Goal: Task Accomplishment & Management: Manage account settings

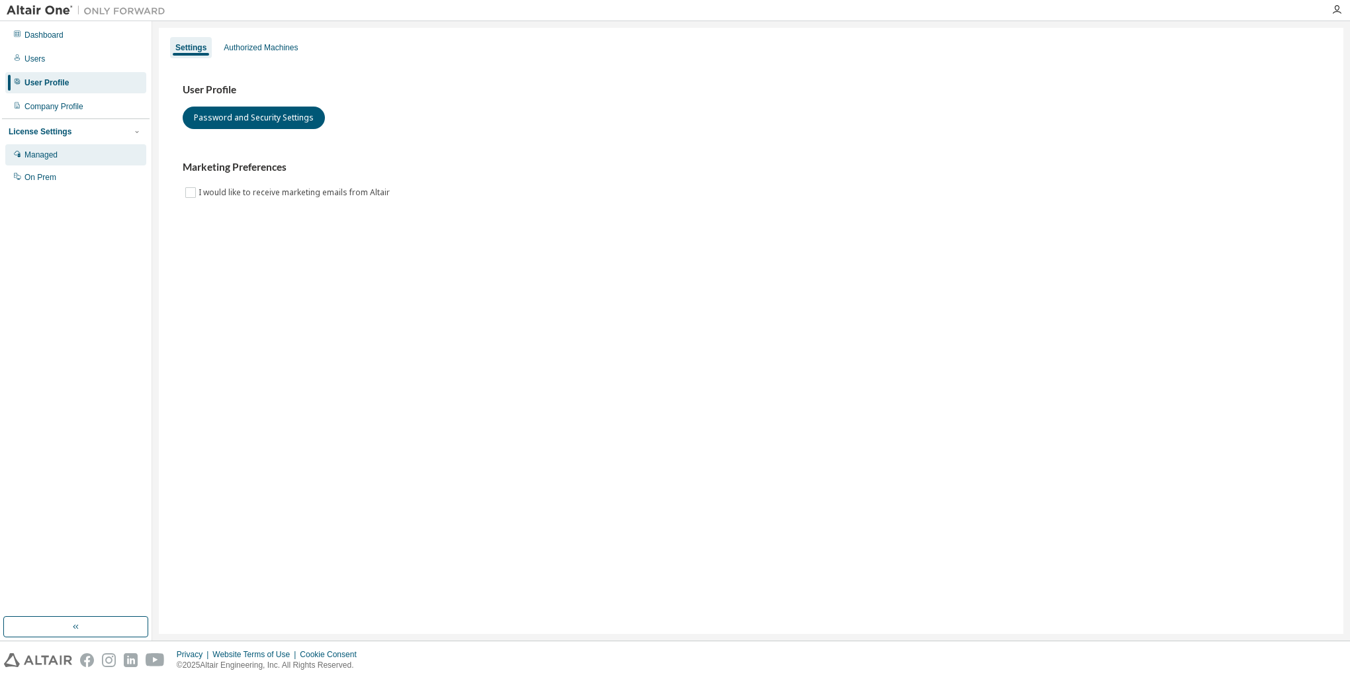
click at [46, 160] on div "Managed" at bounding box center [40, 155] width 33 height 11
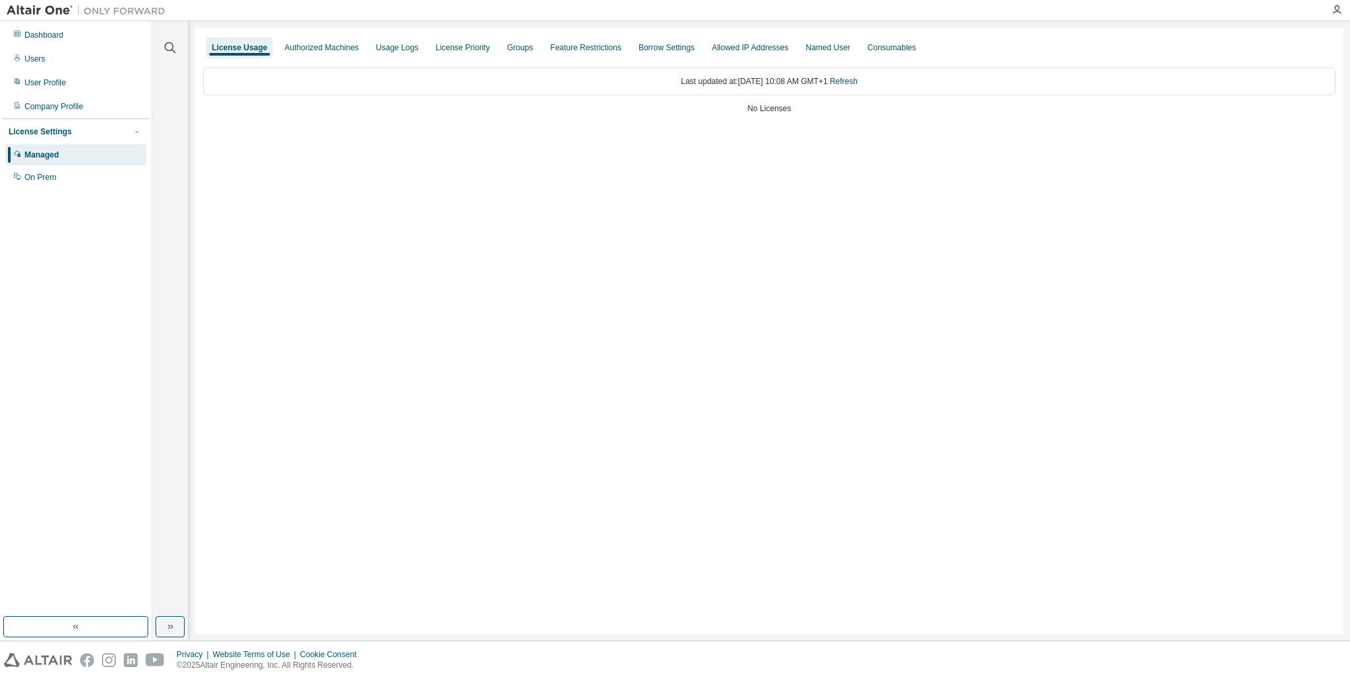
click at [256, 51] on div "License Usage" at bounding box center [240, 47] width 56 height 11
click at [343, 86] on div "Last updated at: [DATE] 10:08 AM GMT+1 Refresh" at bounding box center [769, 82] width 1133 height 28
click at [56, 183] on div "On Prem" at bounding box center [75, 177] width 141 height 21
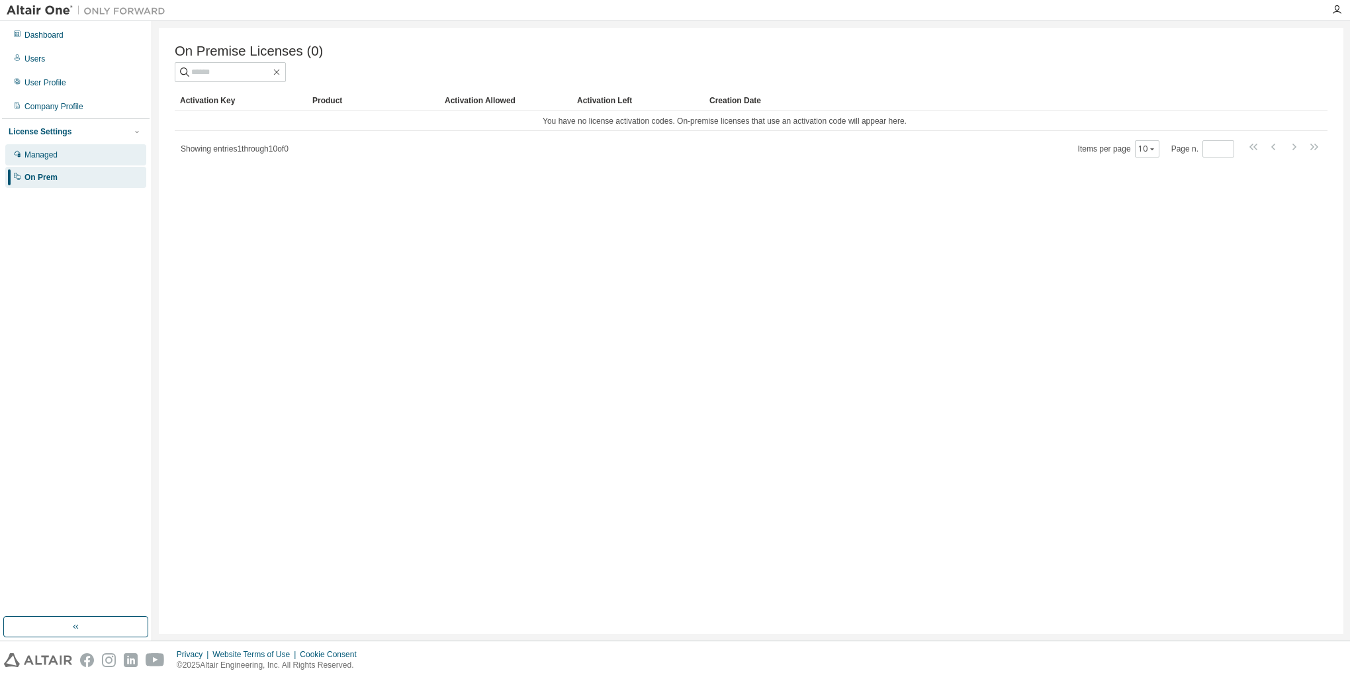
click at [62, 156] on div "Managed" at bounding box center [75, 154] width 141 height 21
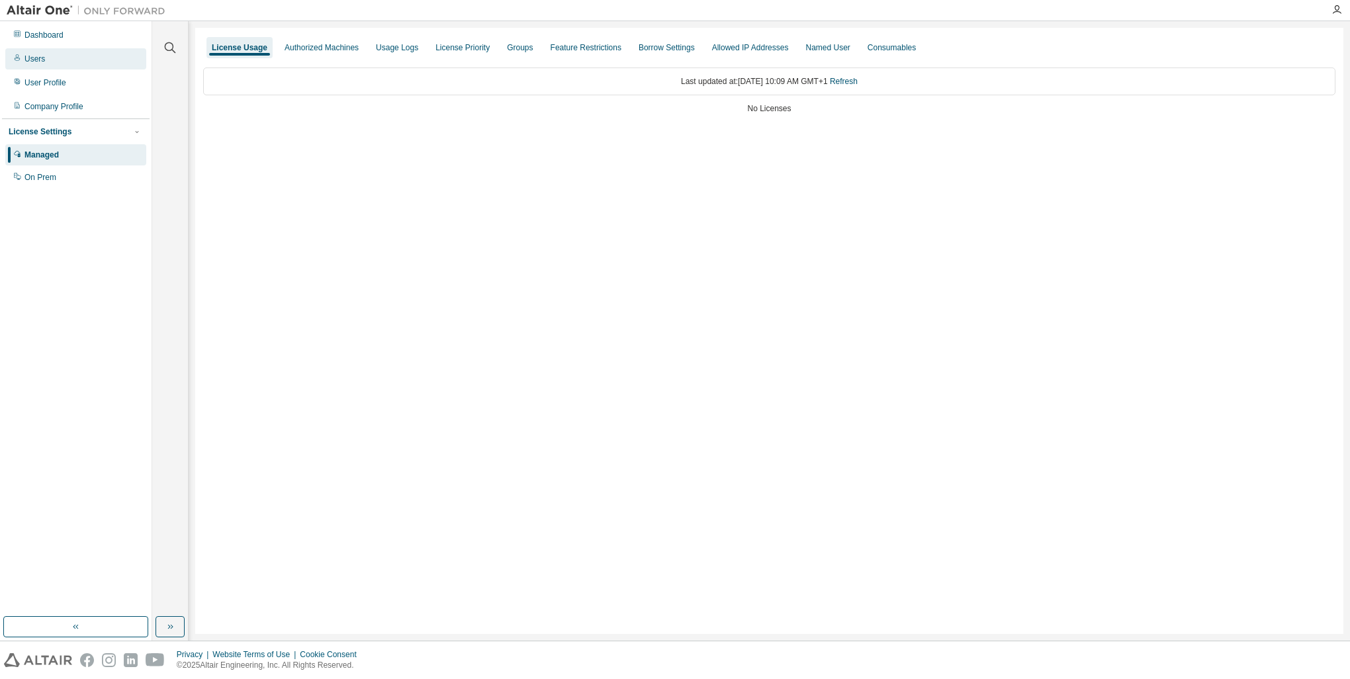
click at [34, 58] on div "Users" at bounding box center [34, 59] width 21 height 11
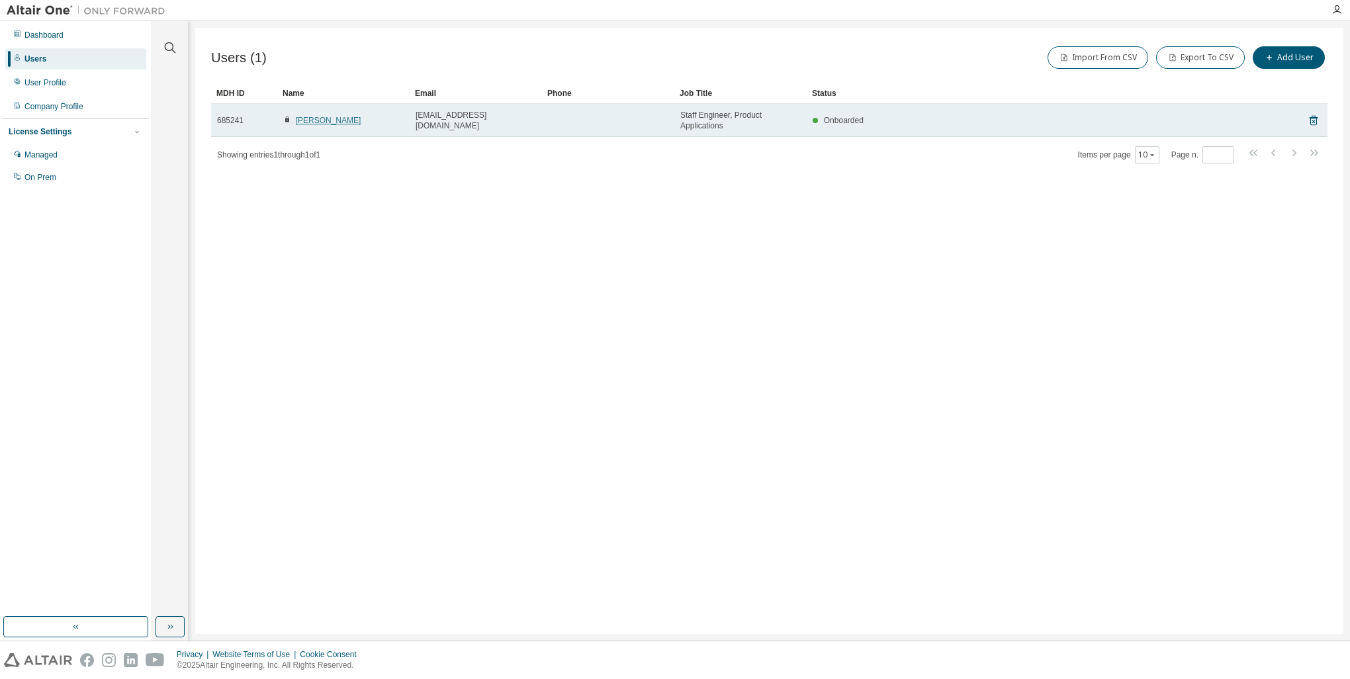
click at [344, 120] on link "[PERSON_NAME]" at bounding box center [329, 120] width 66 height 9
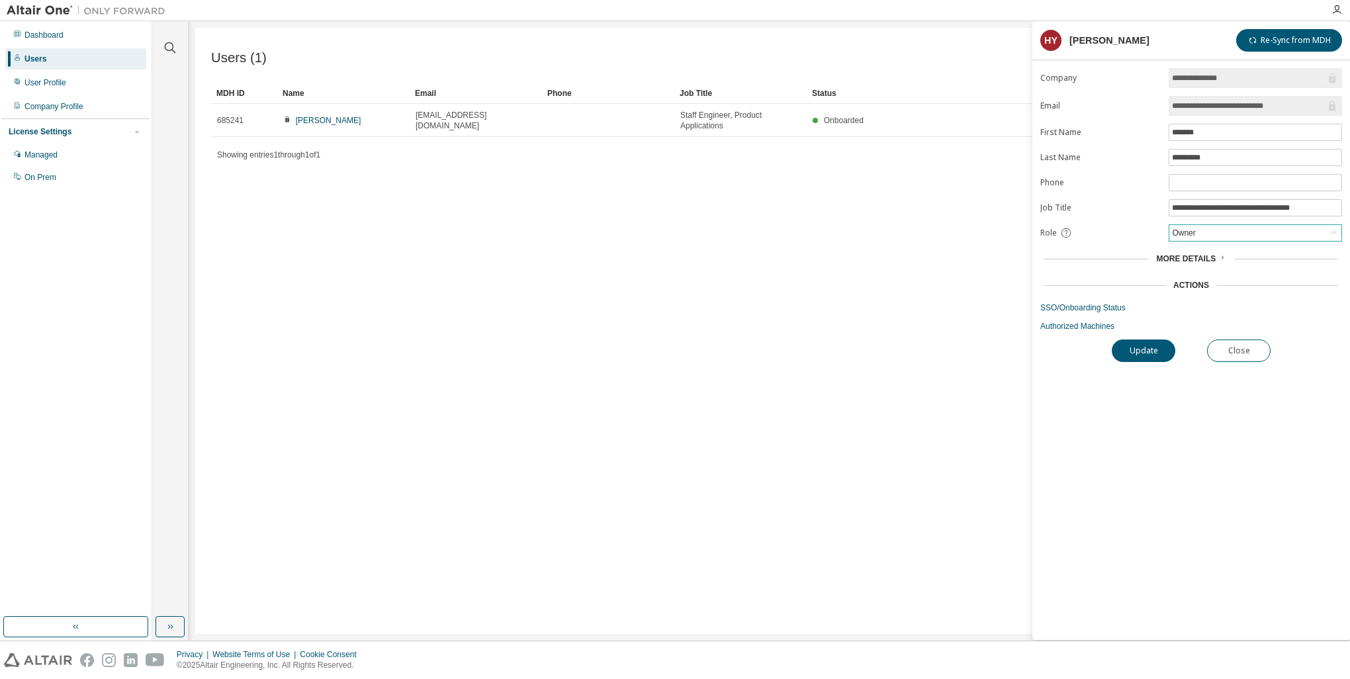
click at [1198, 233] on div "Owner" at bounding box center [1256, 233] width 172 height 16
click at [1194, 282] on li "User" at bounding box center [1254, 282] width 169 height 17
click at [1133, 346] on button "Update" at bounding box center [1144, 351] width 64 height 23
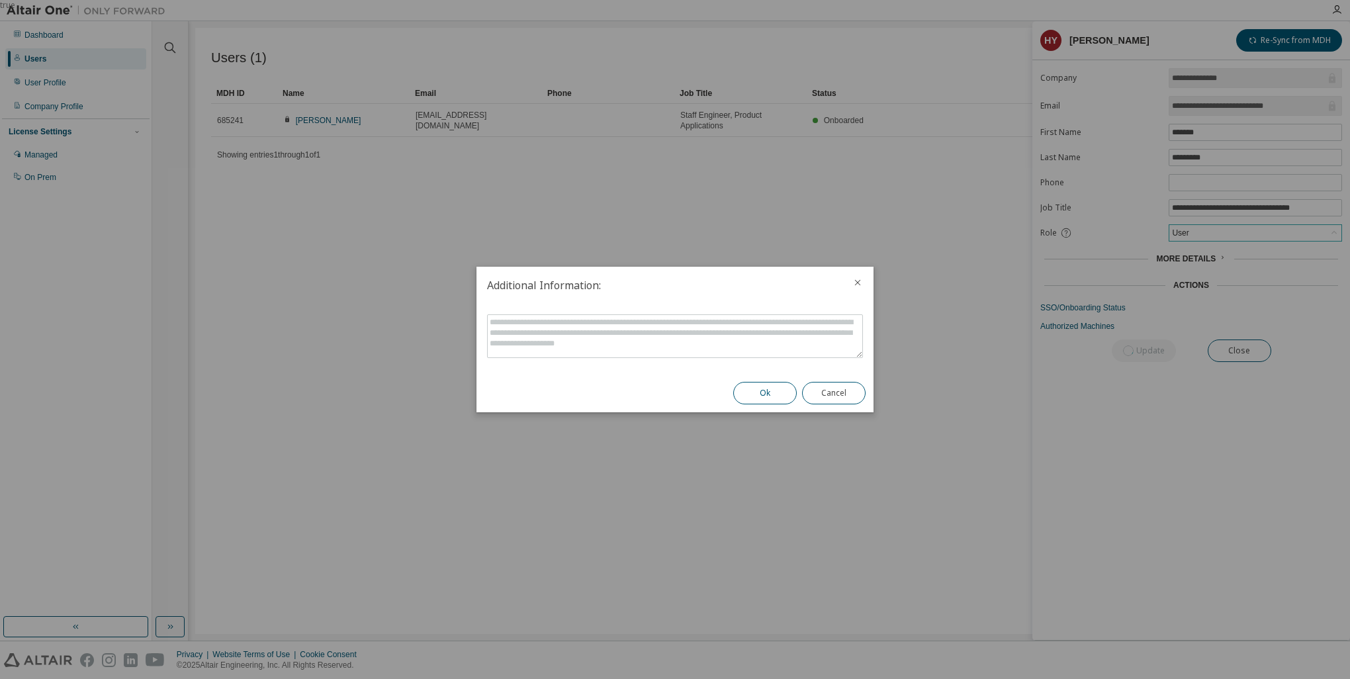
click at [751, 395] on button "Ok" at bounding box center [765, 393] width 64 height 23
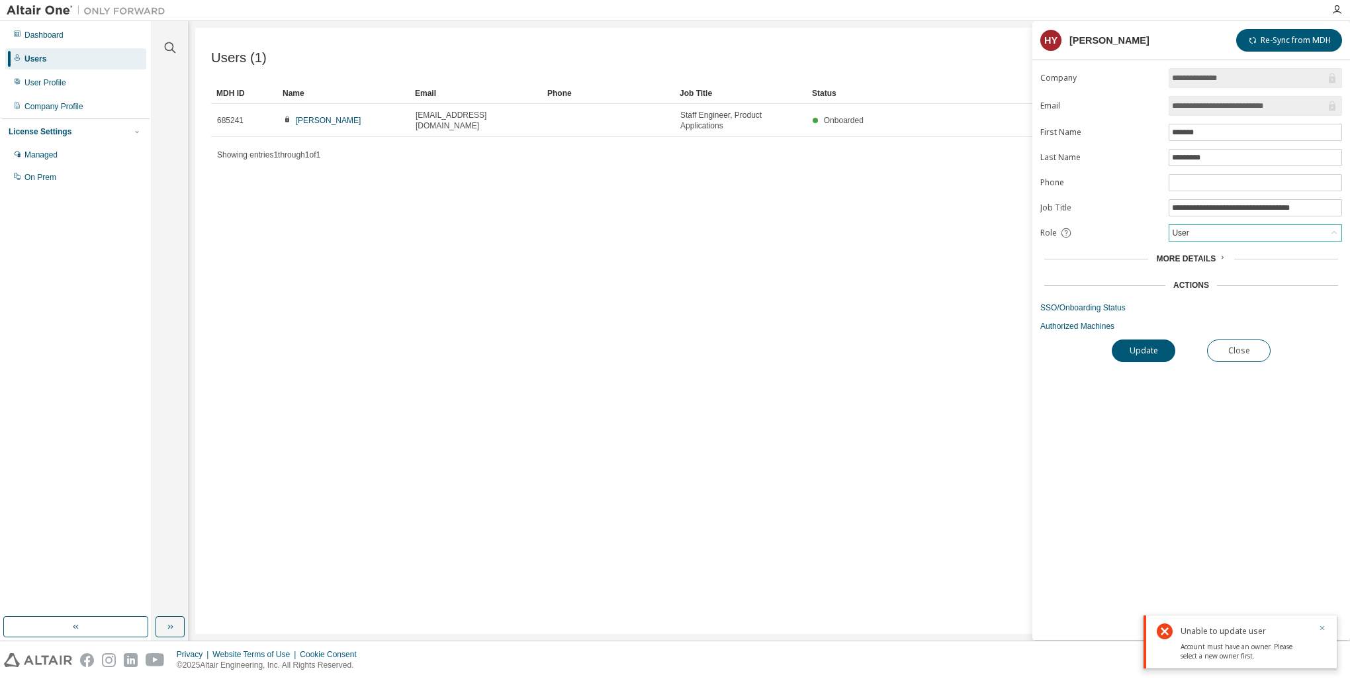
click at [1321, 627] on icon "button" at bounding box center [1323, 628] width 5 height 5
click at [1182, 230] on div "User" at bounding box center [1180, 233] width 21 height 15
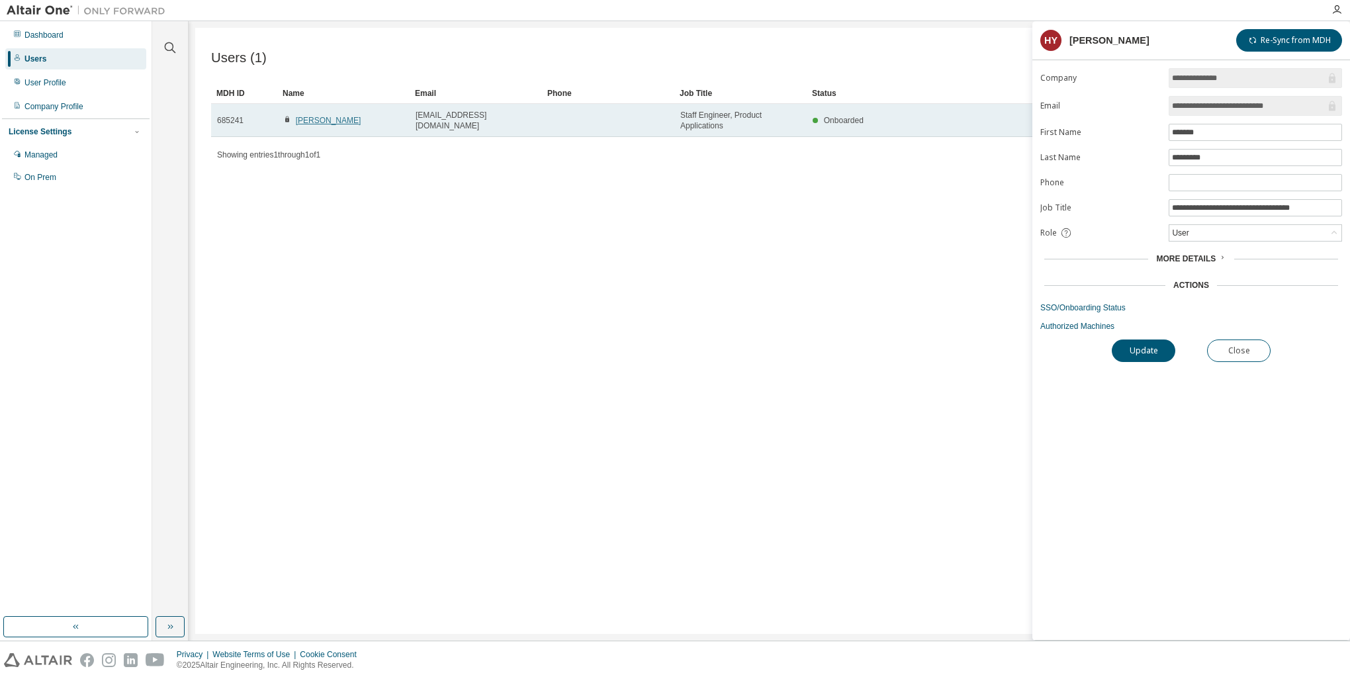
click at [318, 121] on link "[PERSON_NAME]" at bounding box center [329, 120] width 66 height 9
click at [325, 124] on link "[PERSON_NAME]" at bounding box center [329, 120] width 66 height 9
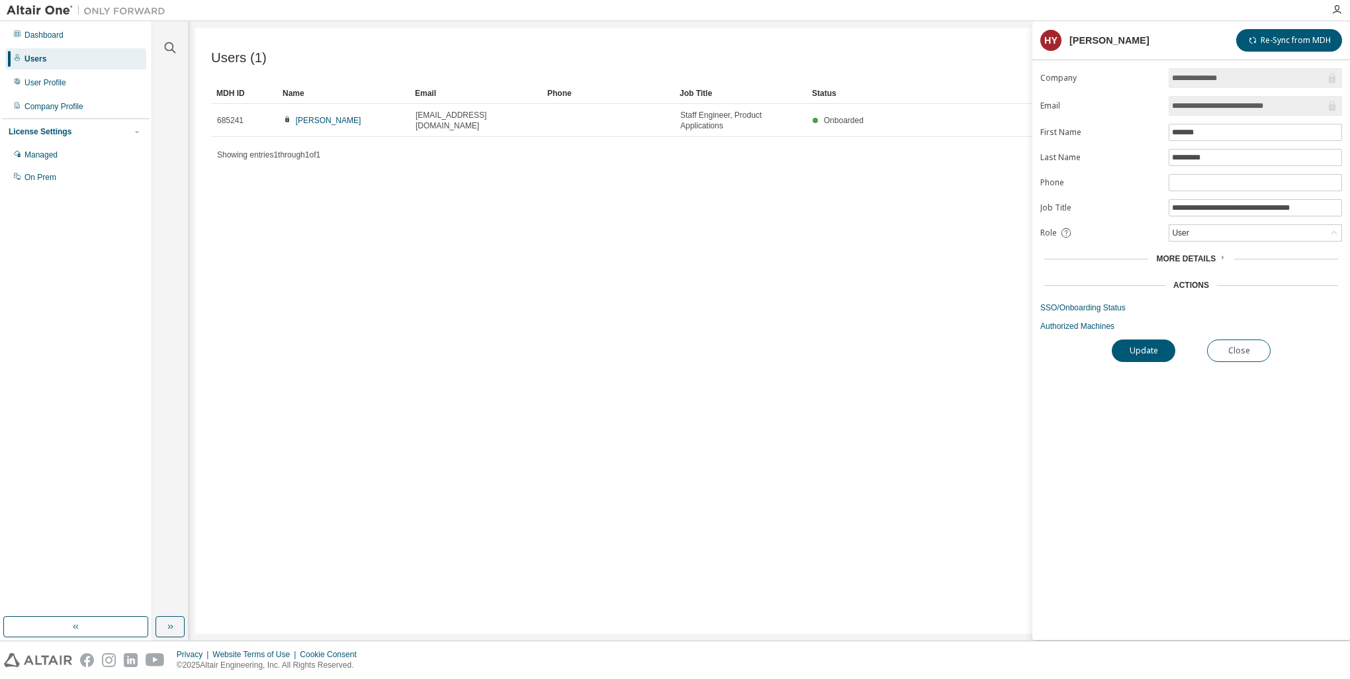
click at [53, 59] on div "Users" at bounding box center [75, 58] width 141 height 21
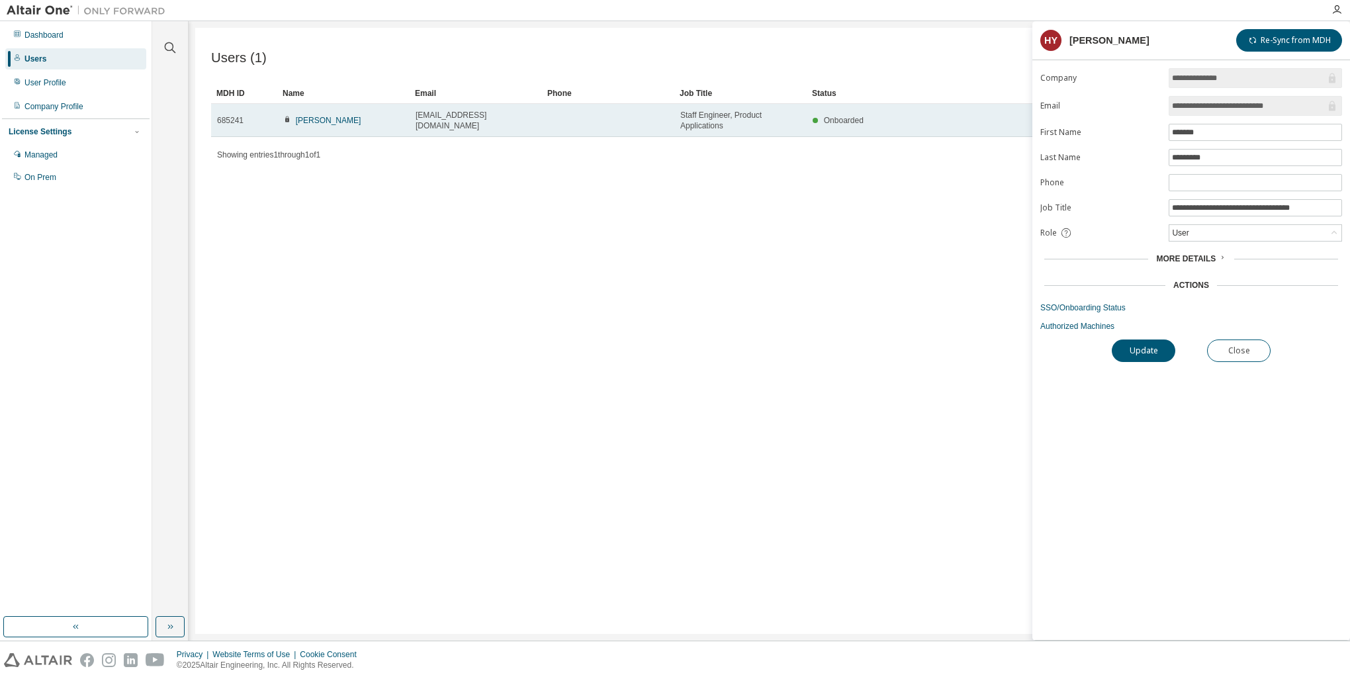
click at [323, 126] on td "[PERSON_NAME]" at bounding box center [343, 120] width 132 height 33
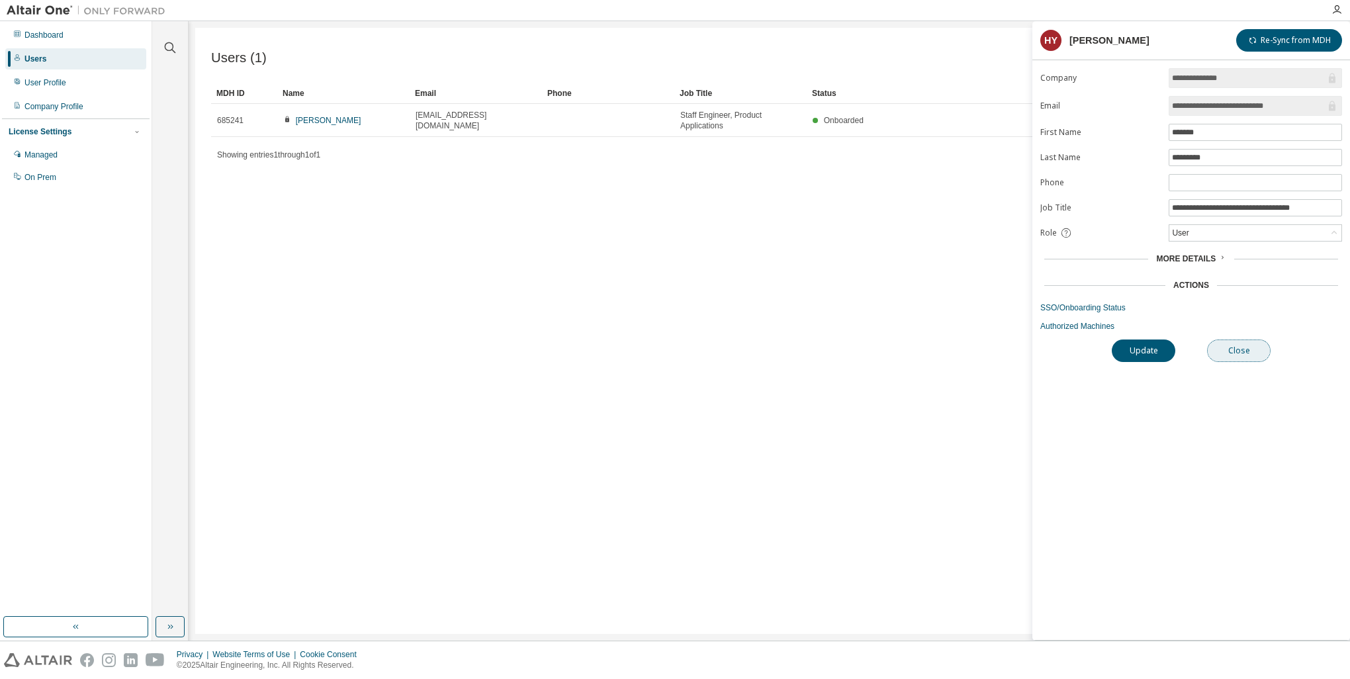
click at [1231, 351] on button "Close" at bounding box center [1239, 351] width 64 height 23
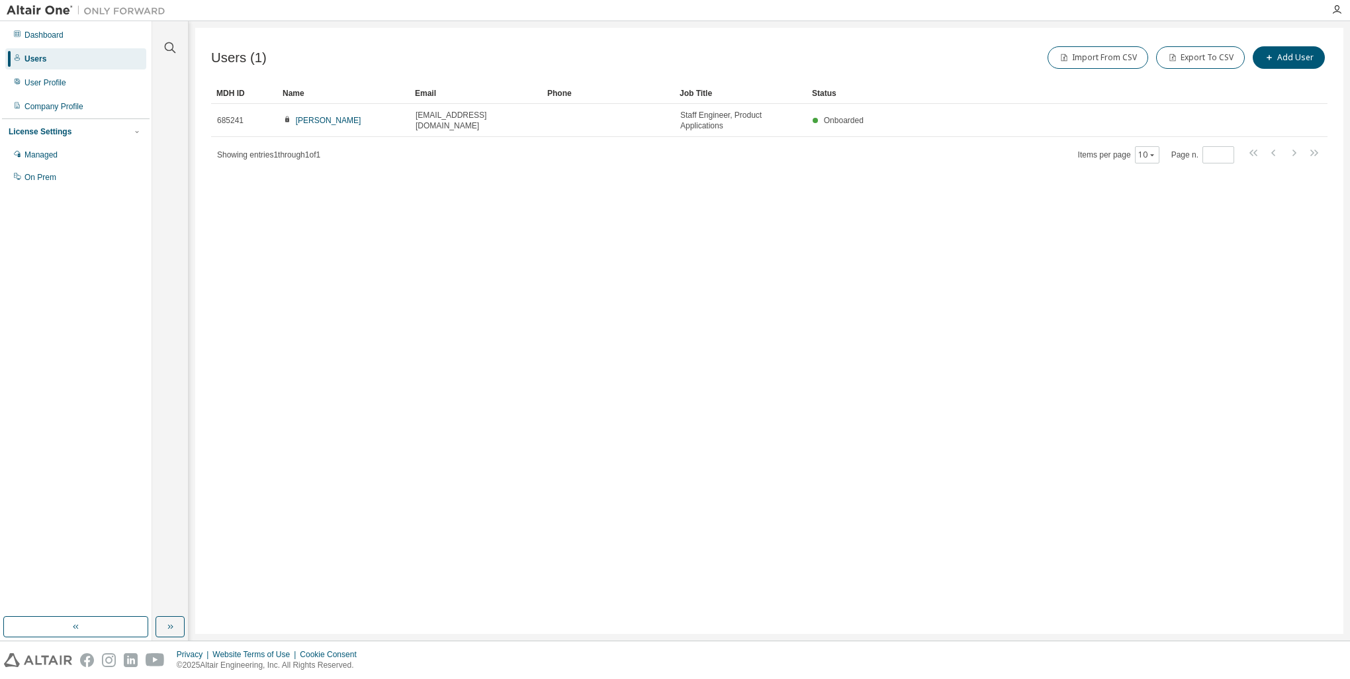
click at [1083, 385] on div "Users (1) Import From CSV Export To CSV Add User Clear Load Save Save As Field …" at bounding box center [769, 331] width 1149 height 606
click at [1301, 58] on button "Add User" at bounding box center [1289, 57] width 72 height 23
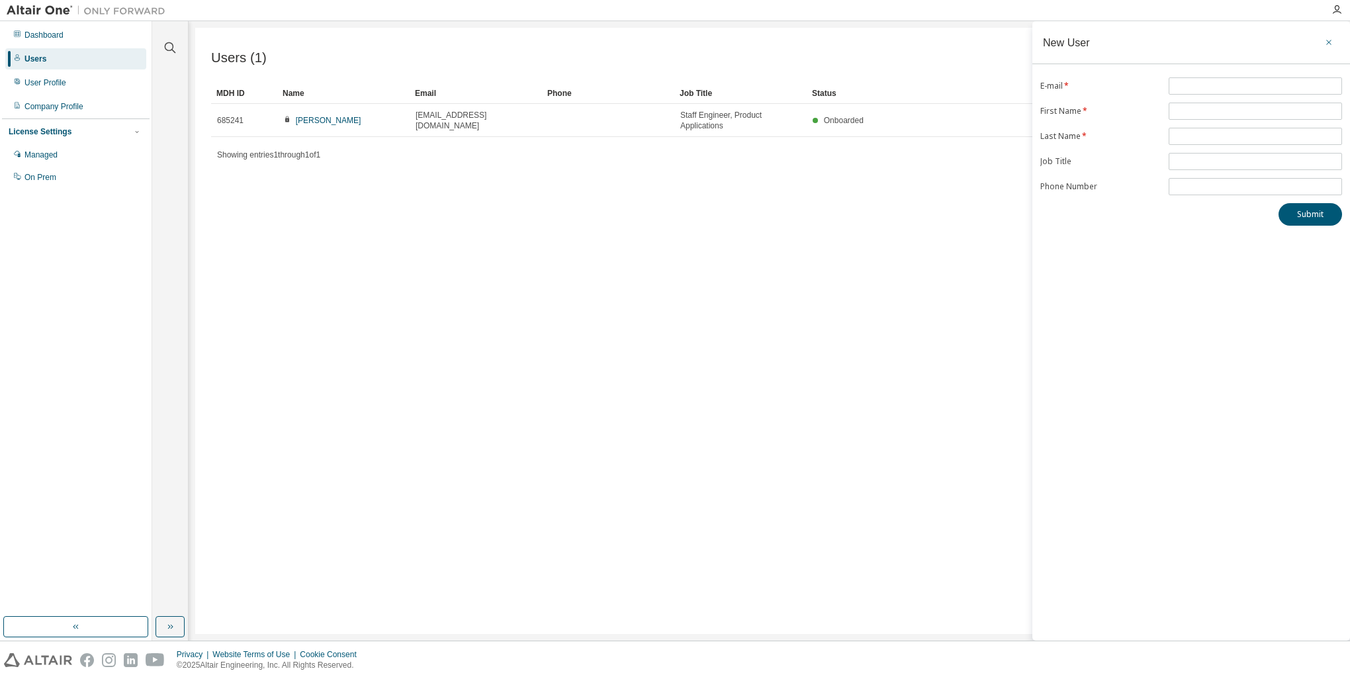
click at [1323, 45] on button "button" at bounding box center [1329, 42] width 21 height 21
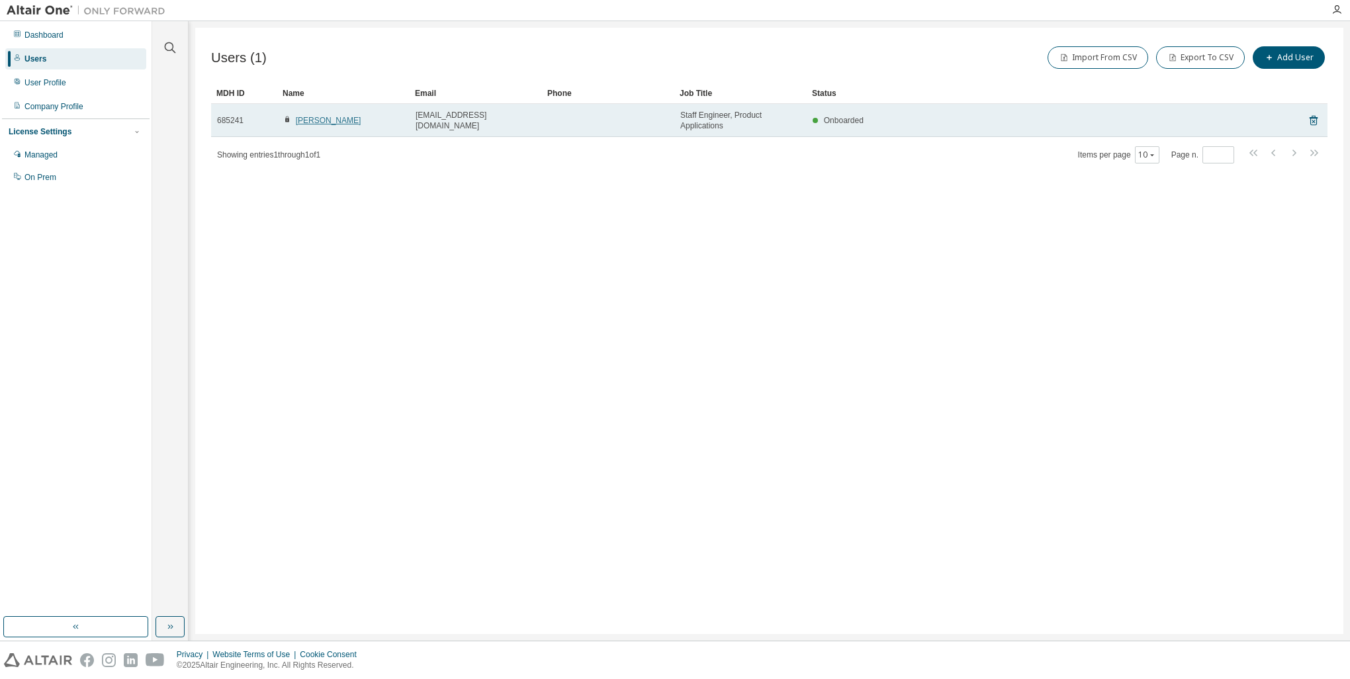
click at [317, 120] on link "[PERSON_NAME]" at bounding box center [329, 120] width 66 height 9
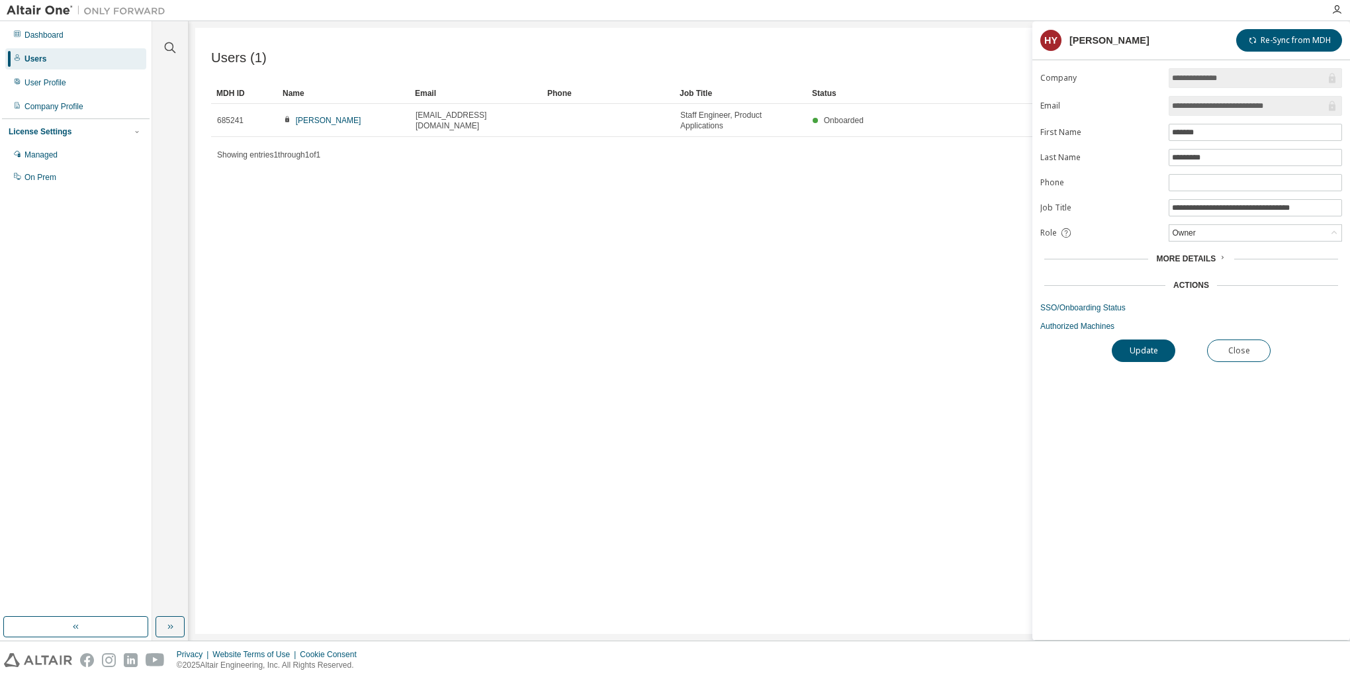
click at [1209, 240] on form "**********" at bounding box center [1192, 199] width 302 height 263
click at [1210, 237] on div "Owner" at bounding box center [1256, 233] width 172 height 16
click at [1197, 251] on li "Admin" at bounding box center [1254, 248] width 169 height 17
click at [1155, 355] on button "Update" at bounding box center [1144, 351] width 64 height 23
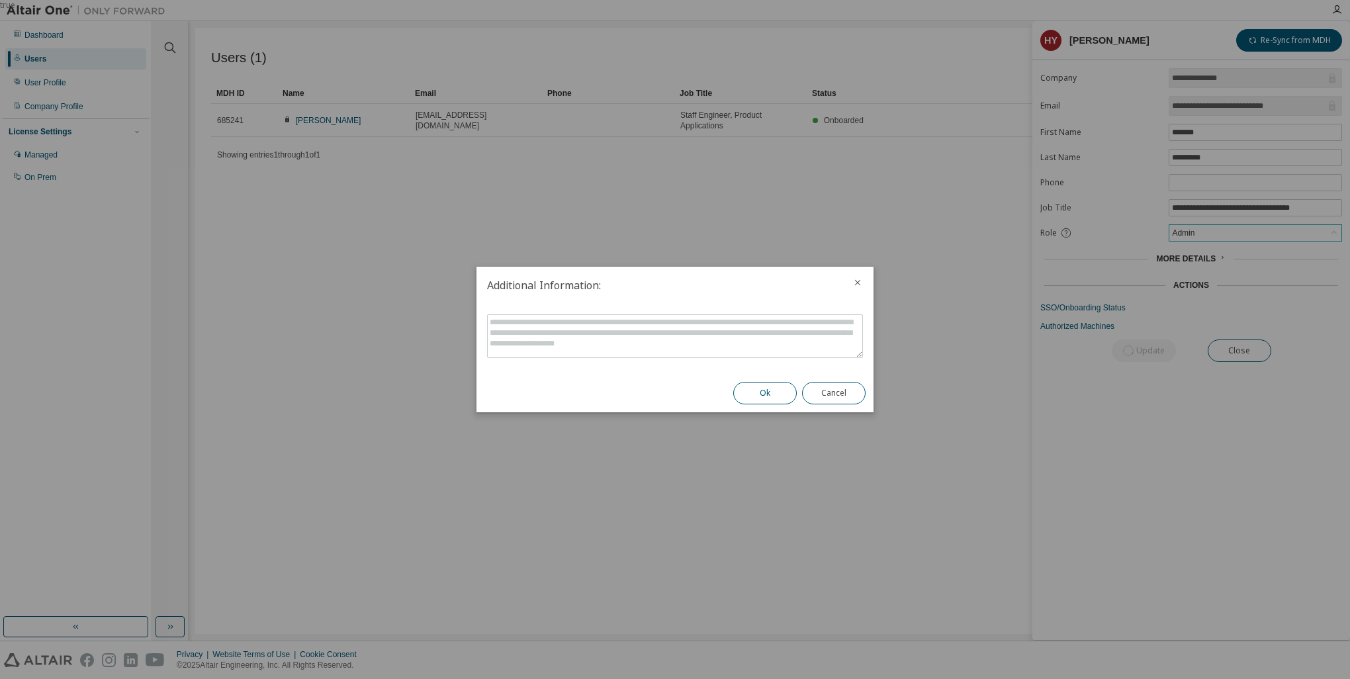
click at [751, 389] on button "Ok" at bounding box center [765, 393] width 64 height 23
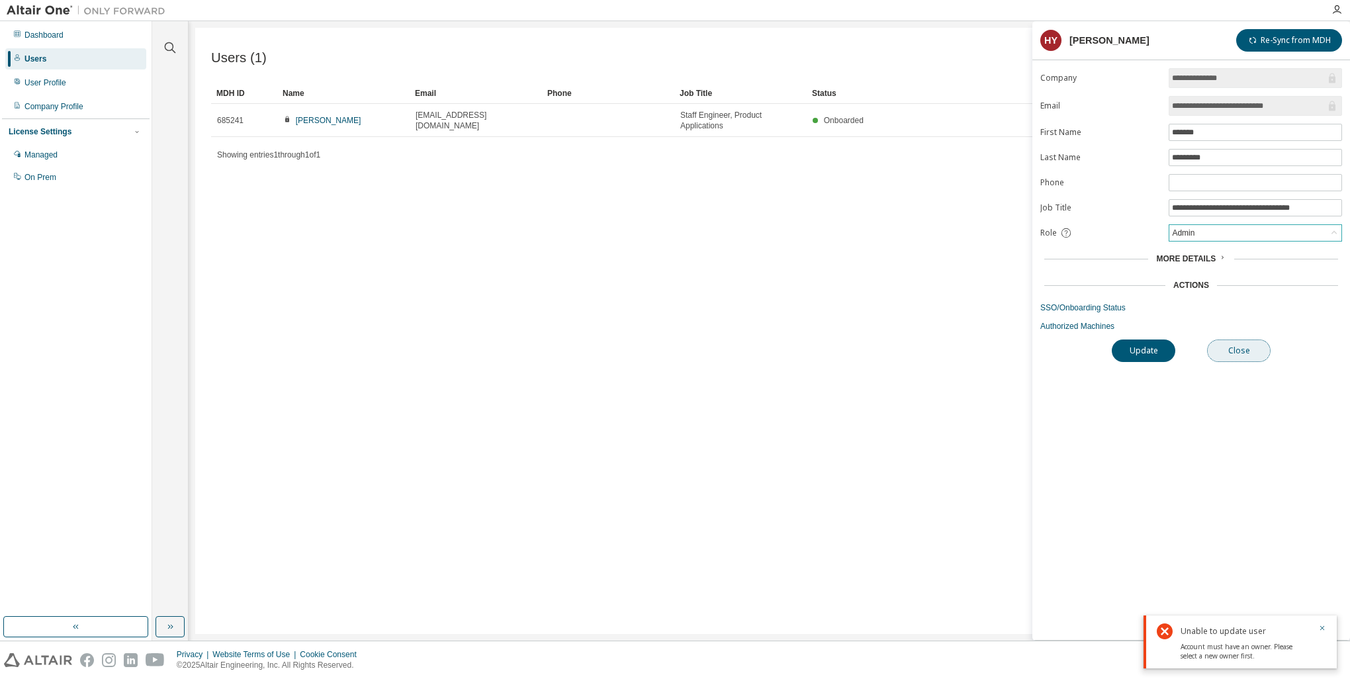
click at [1236, 355] on button "Close" at bounding box center [1239, 351] width 64 height 23
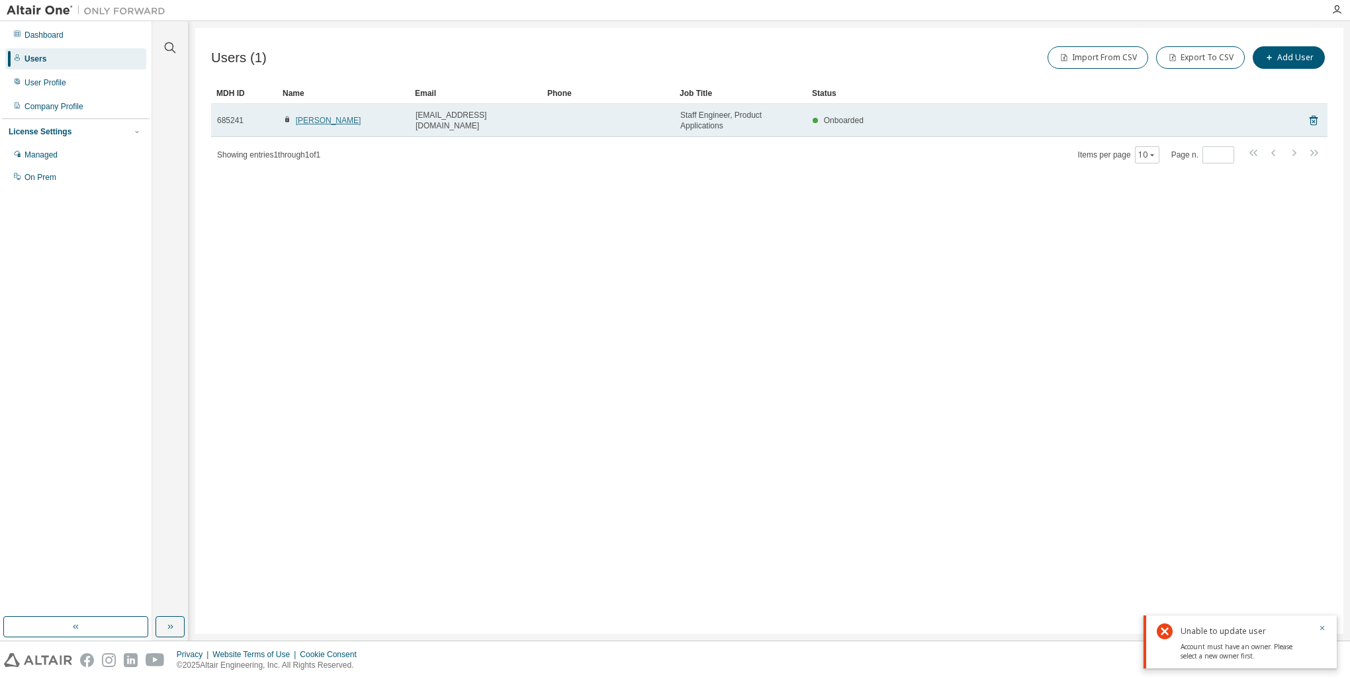
click at [333, 122] on link "[PERSON_NAME]" at bounding box center [329, 120] width 66 height 9
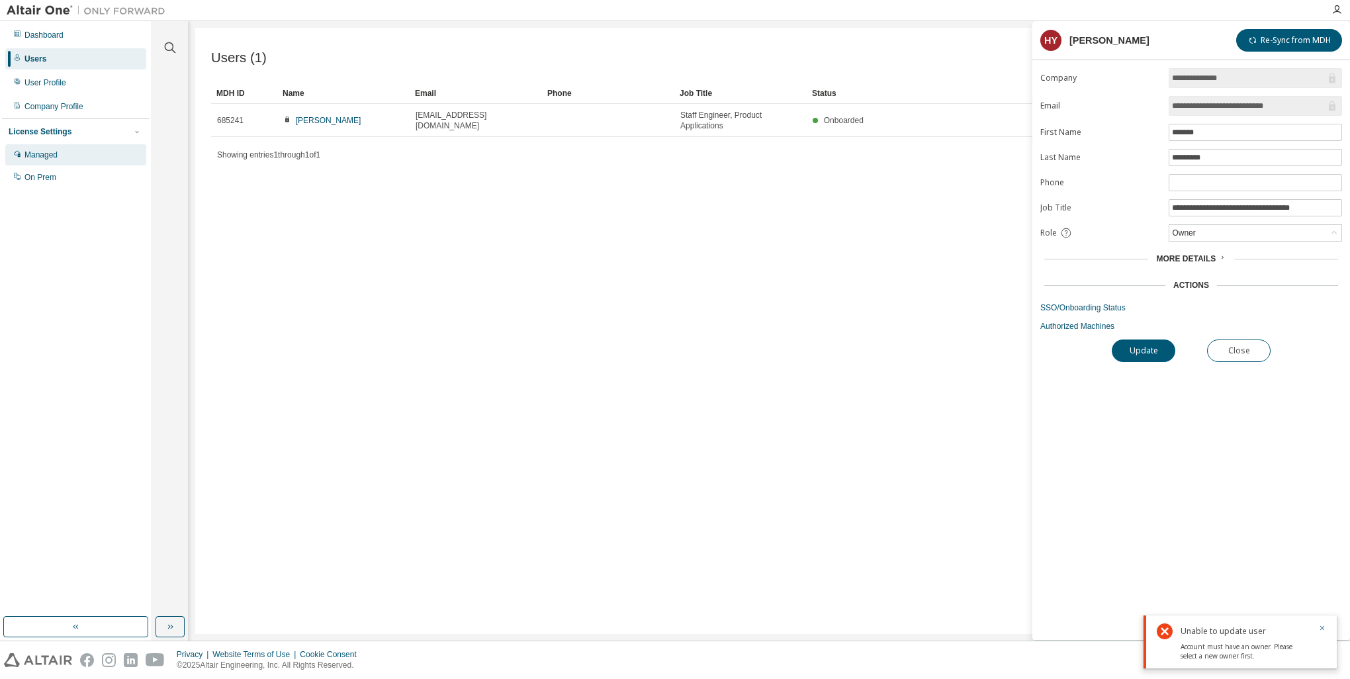
click at [60, 152] on div "Managed" at bounding box center [75, 154] width 141 height 21
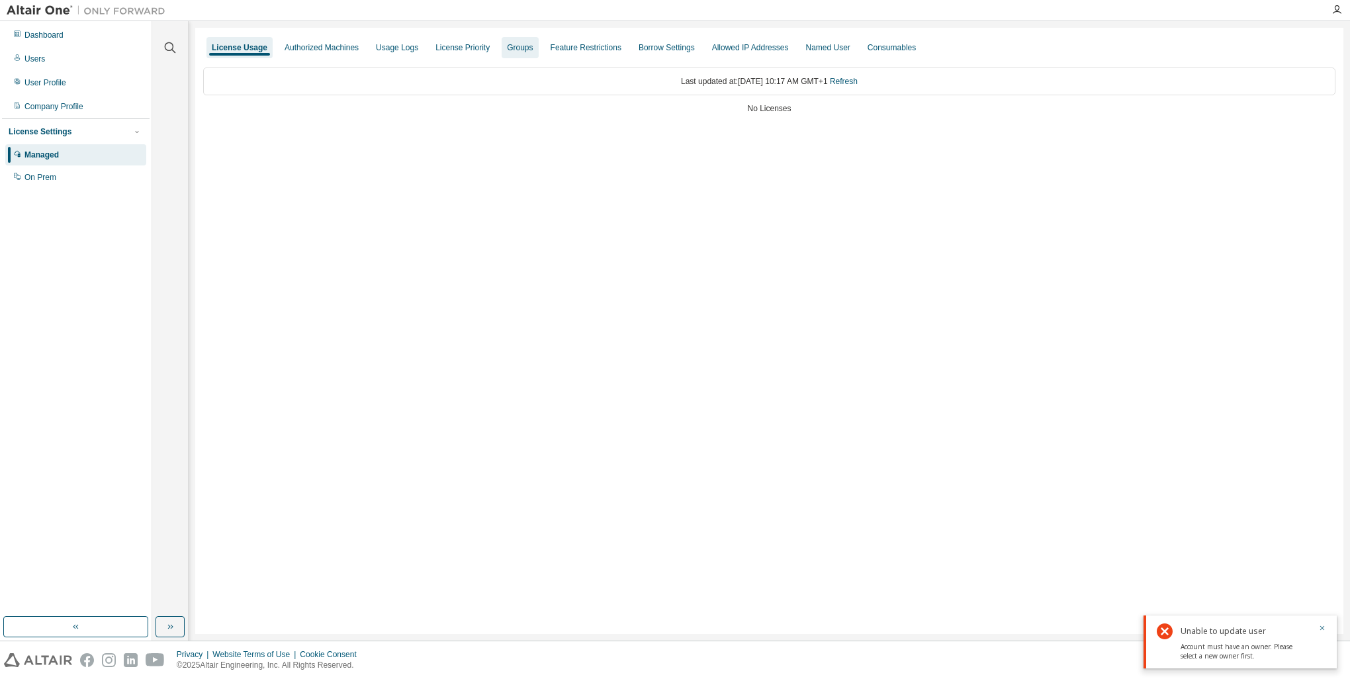
click at [516, 52] on div "Groups" at bounding box center [520, 47] width 26 height 11
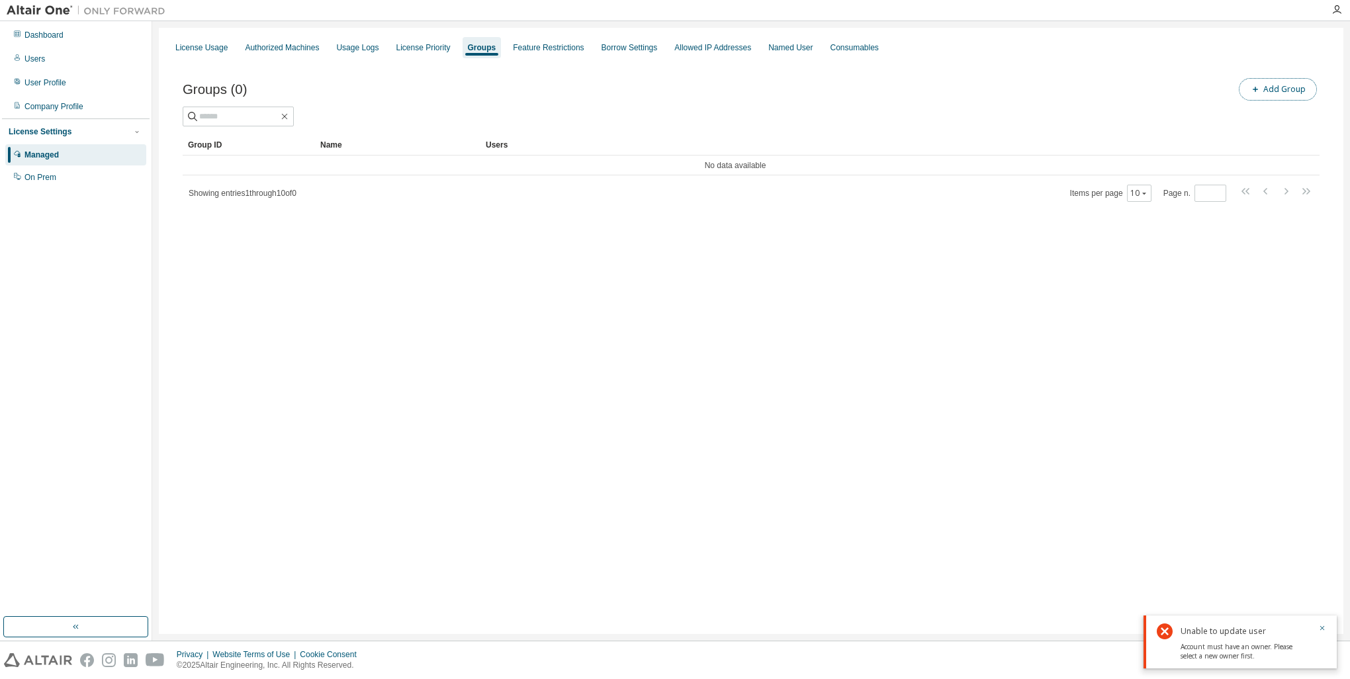
click at [1279, 90] on button "Add Group" at bounding box center [1278, 89] width 78 height 23
click at [1120, 101] on input "text" at bounding box center [1191, 100] width 295 height 11
click at [1061, 94] on span at bounding box center [1192, 100] width 302 height 17
click at [1064, 110] on div "Group Name * Add" at bounding box center [1192, 108] width 318 height 62
click at [1069, 105] on span at bounding box center [1192, 100] width 302 height 17
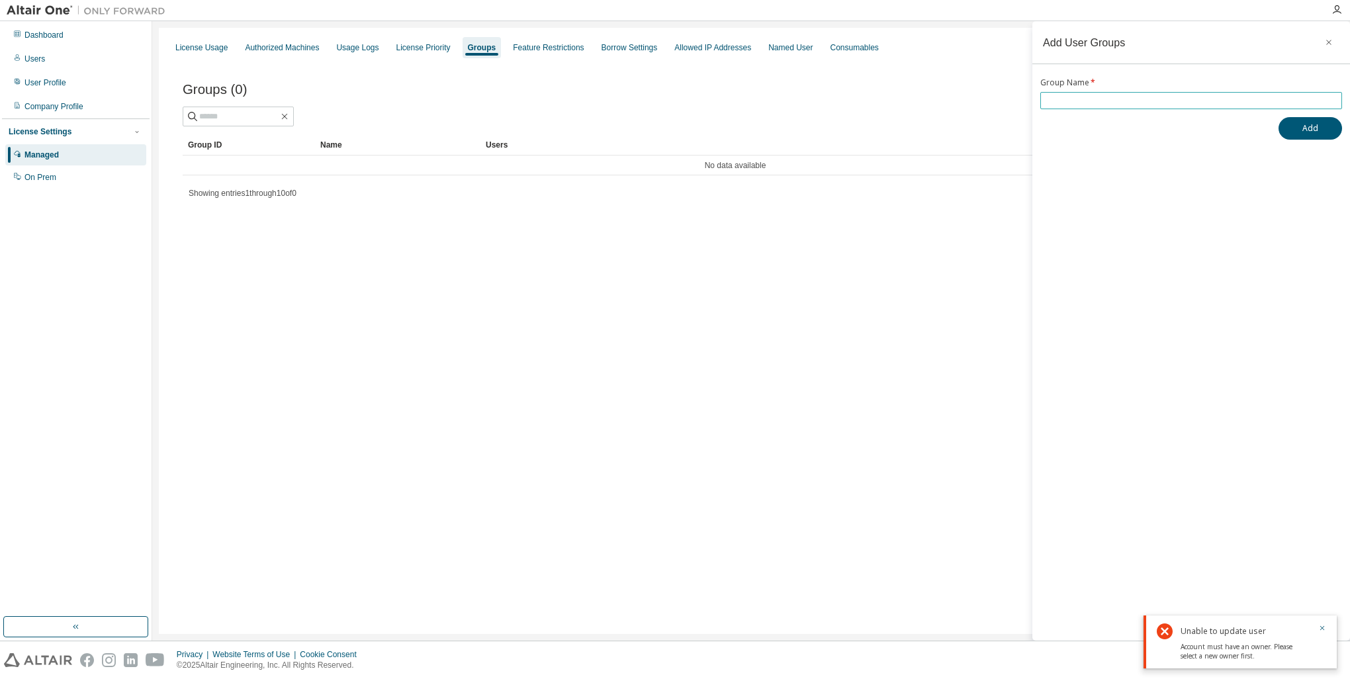
click at [1070, 105] on input "text" at bounding box center [1191, 100] width 295 height 11
type input "*********"
click at [1300, 127] on button "Add" at bounding box center [1311, 128] width 64 height 23
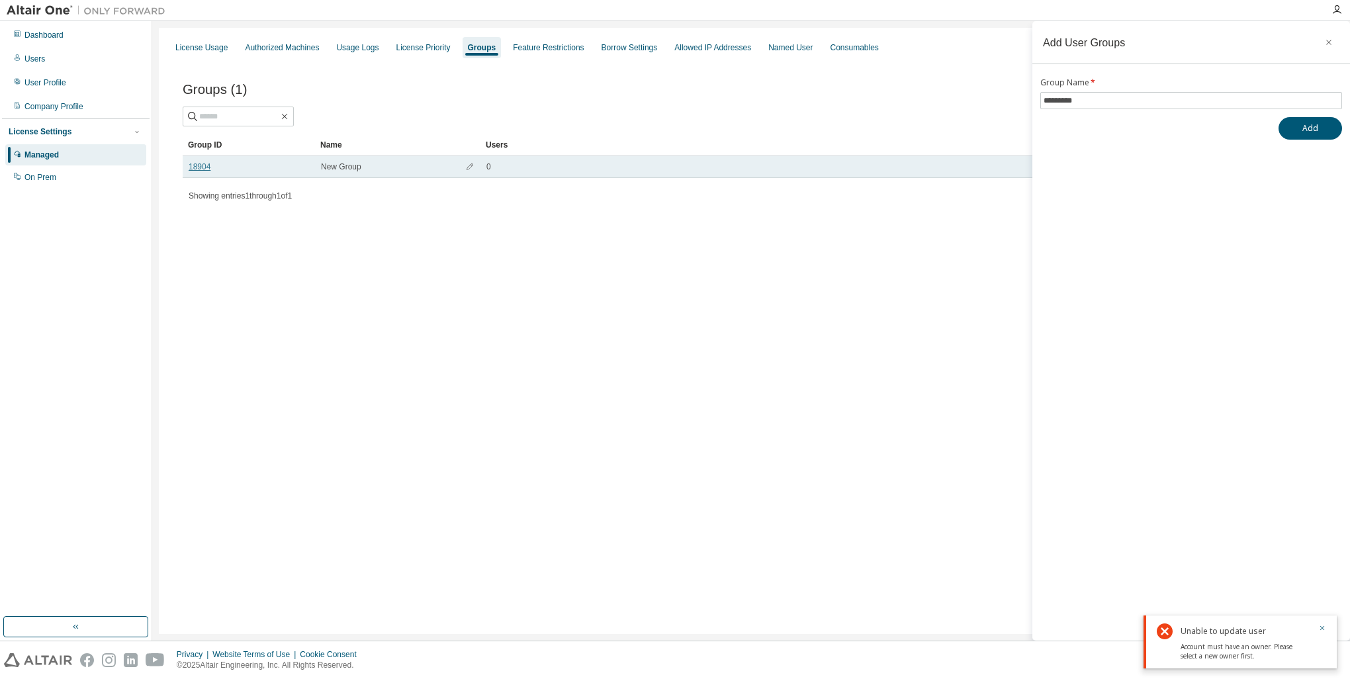
click at [203, 166] on link "18904" at bounding box center [200, 167] width 22 height 11
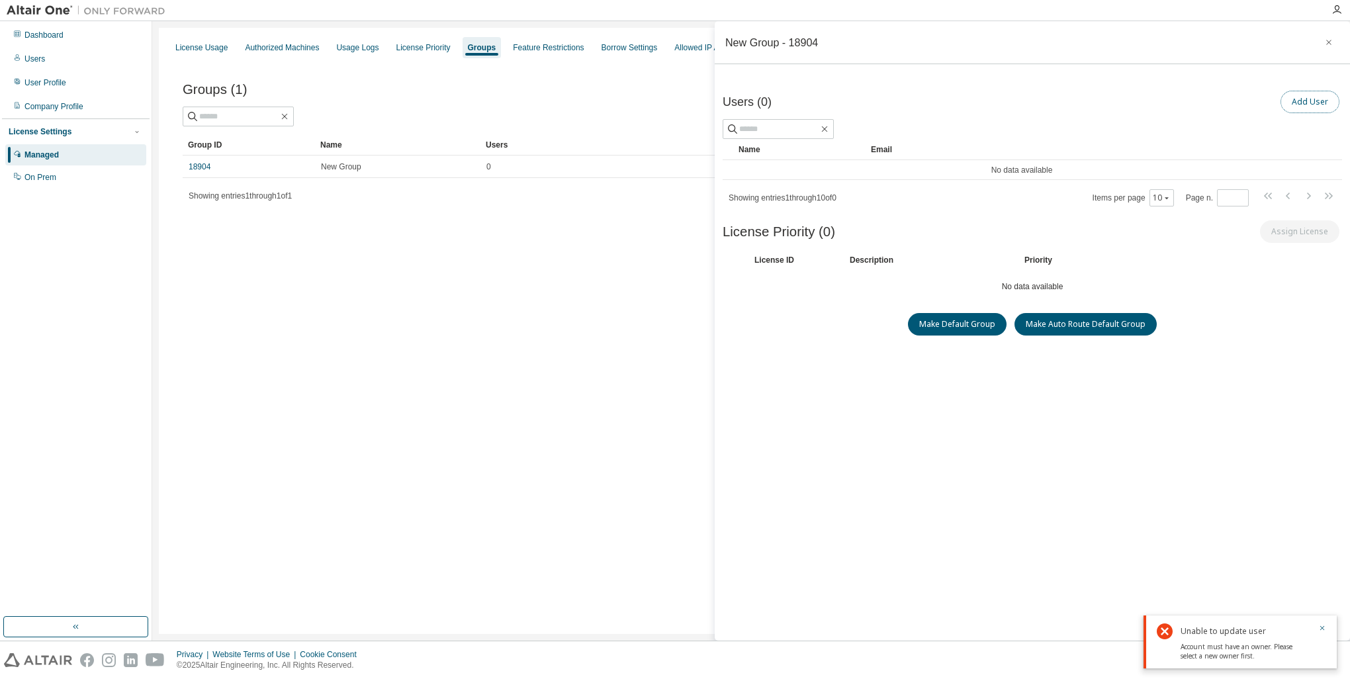
click at [1311, 99] on button "Add User" at bounding box center [1310, 102] width 59 height 23
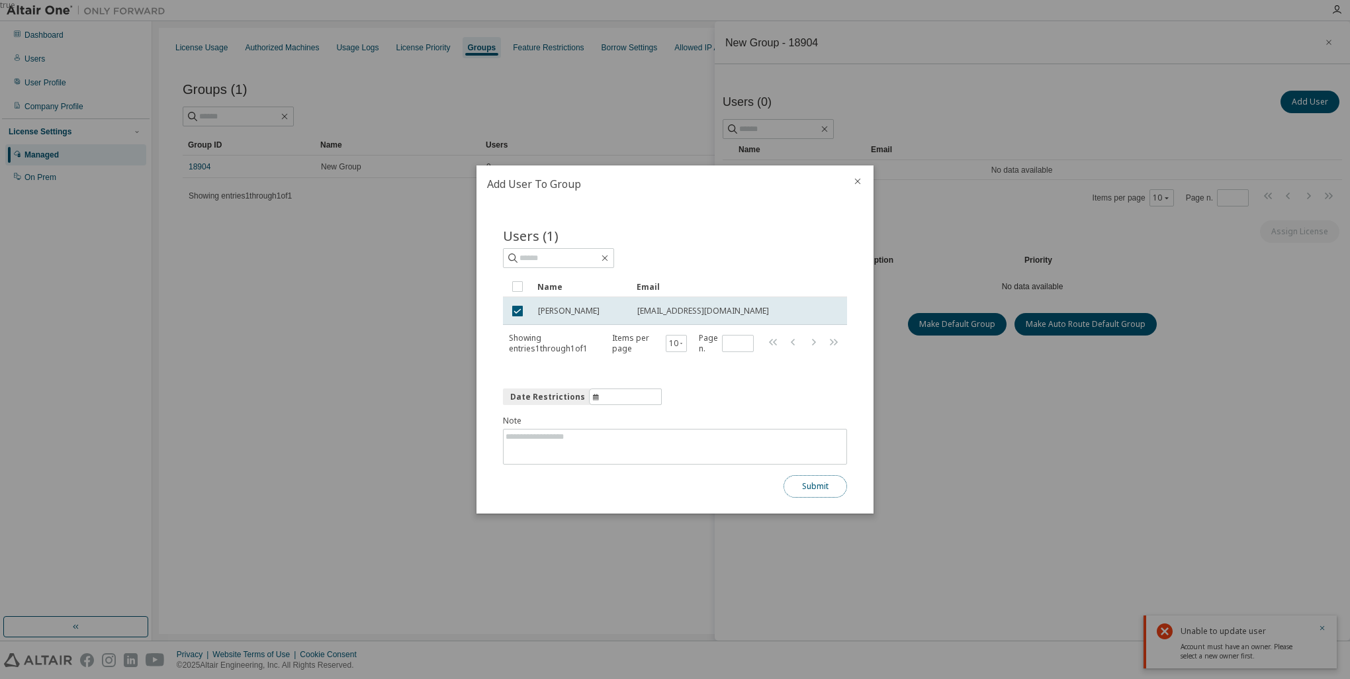
click at [808, 487] on button "Submit" at bounding box center [816, 486] width 64 height 23
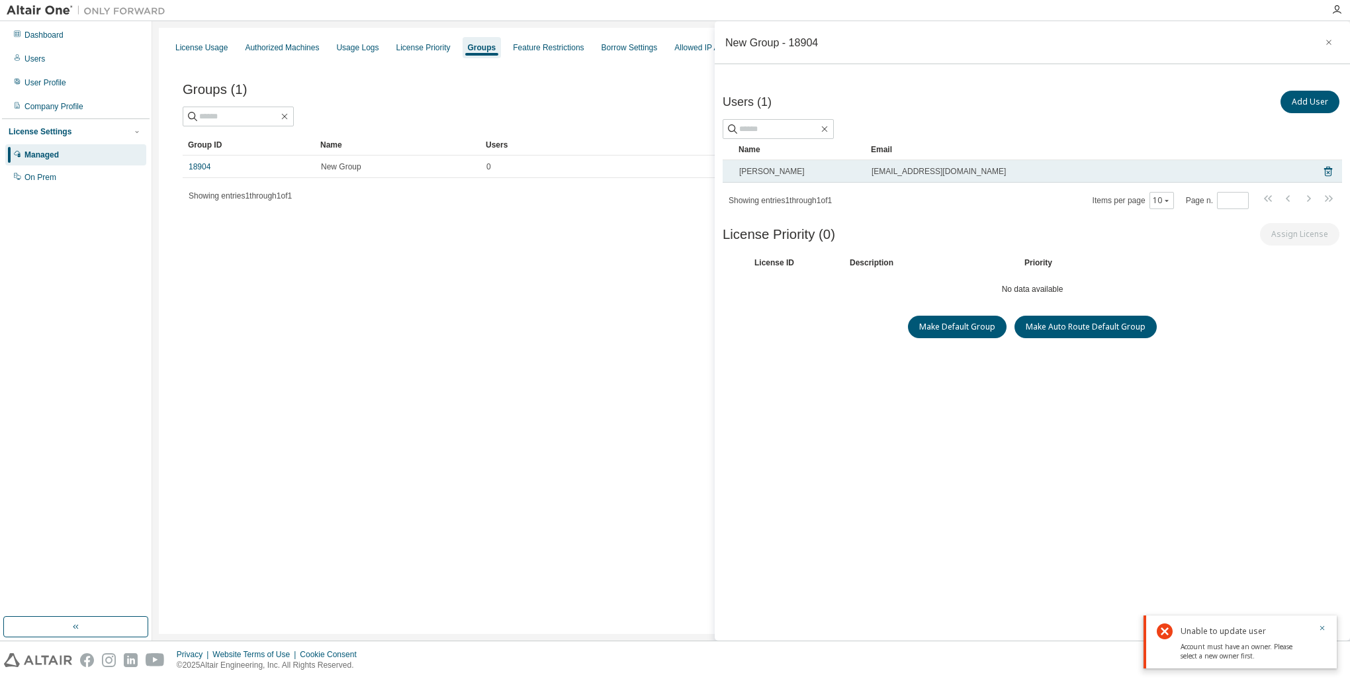
click at [784, 174] on span "[PERSON_NAME]" at bounding box center [772, 171] width 66 height 11
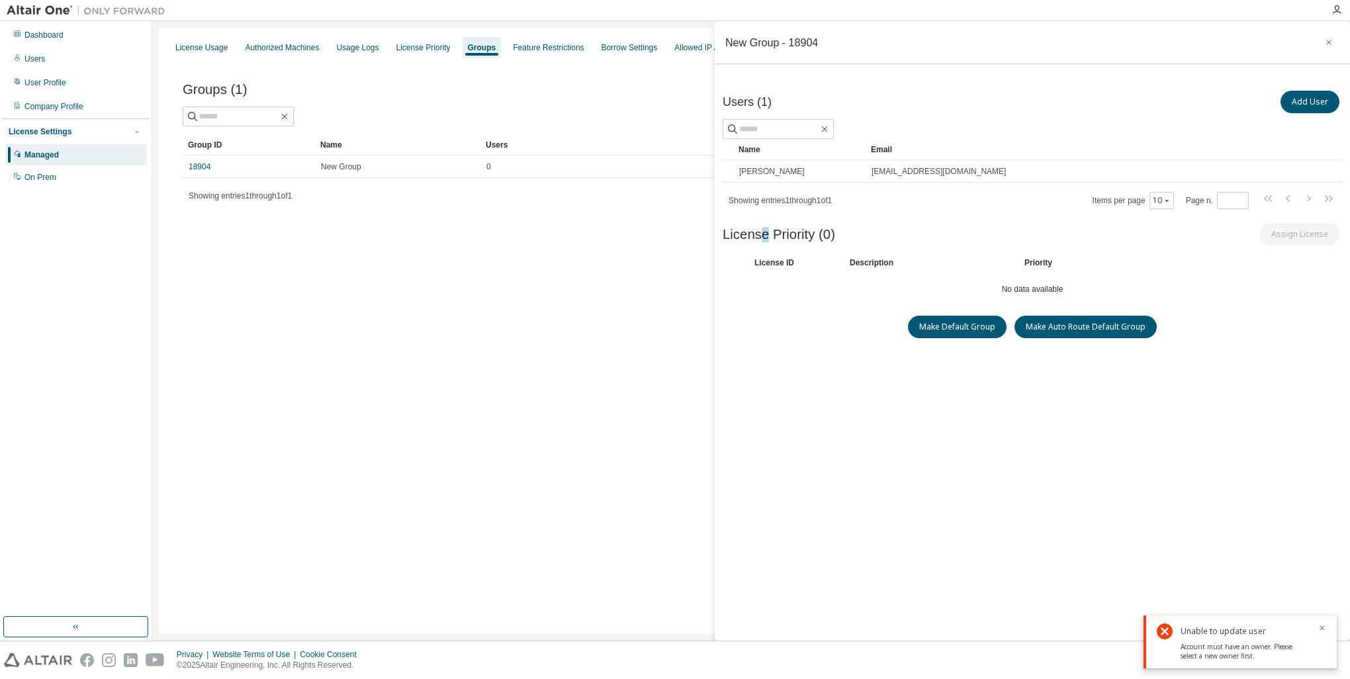
click at [766, 240] on span "License Priority (0)" at bounding box center [779, 234] width 113 height 15
drag, startPoint x: 768, startPoint y: 240, endPoint x: 784, endPoint y: 262, distance: 27.0
click at [783, 262] on div "License ID" at bounding box center [794, 263] width 79 height 11
drag, startPoint x: 855, startPoint y: 263, endPoint x: 984, endPoint y: 263, distance: 129.1
click at [855, 263] on div "Description" at bounding box center [929, 263] width 159 height 11
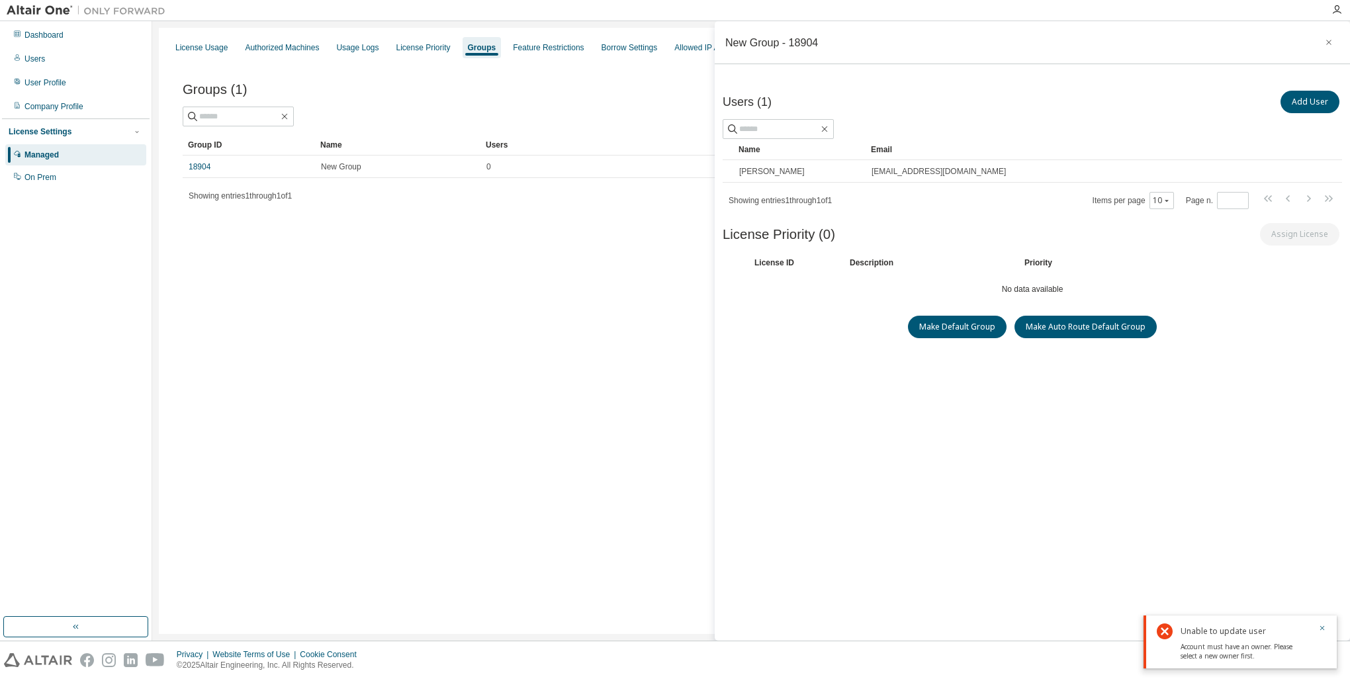
click at [1027, 254] on div "License ID Description Priority" at bounding box center [1033, 263] width 620 height 22
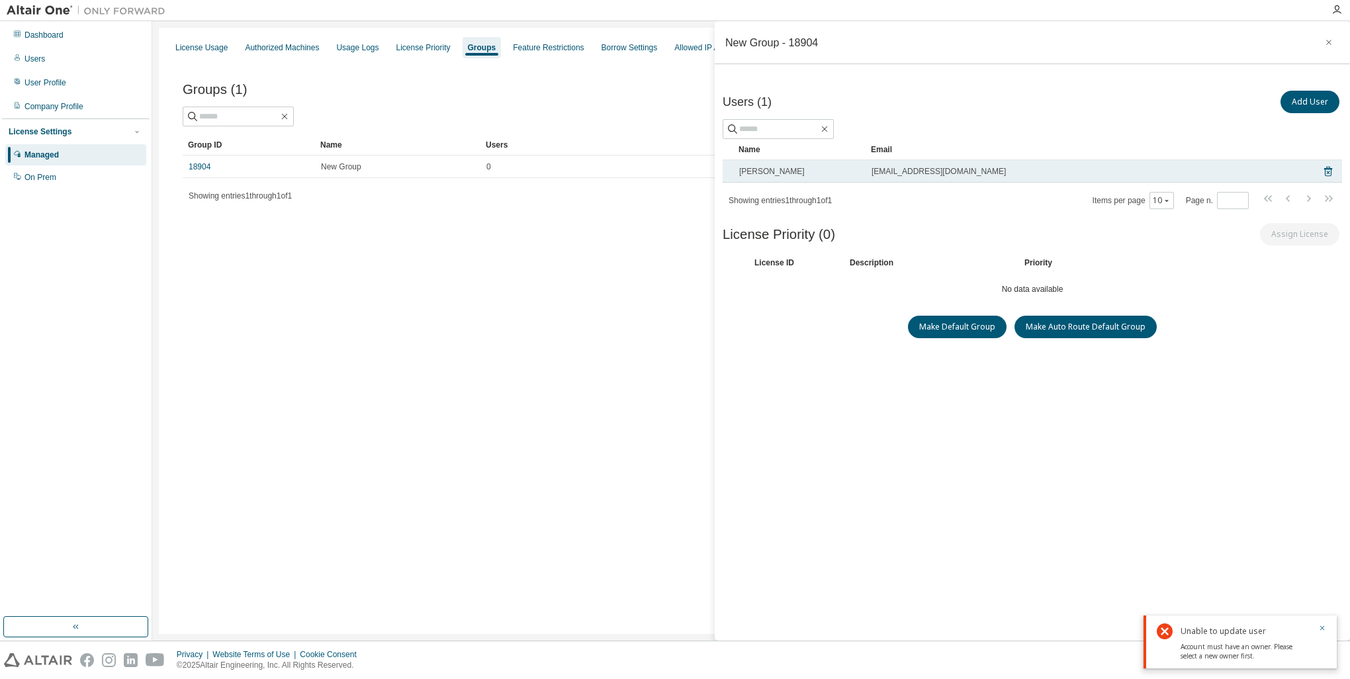
click at [788, 173] on span "[PERSON_NAME]" at bounding box center [772, 171] width 66 height 11
click at [909, 171] on span "[EMAIL_ADDRESS][DOMAIN_NAME]" at bounding box center [939, 171] width 134 height 11
click at [773, 176] on td "[PERSON_NAME]" at bounding box center [799, 171] width 132 height 23
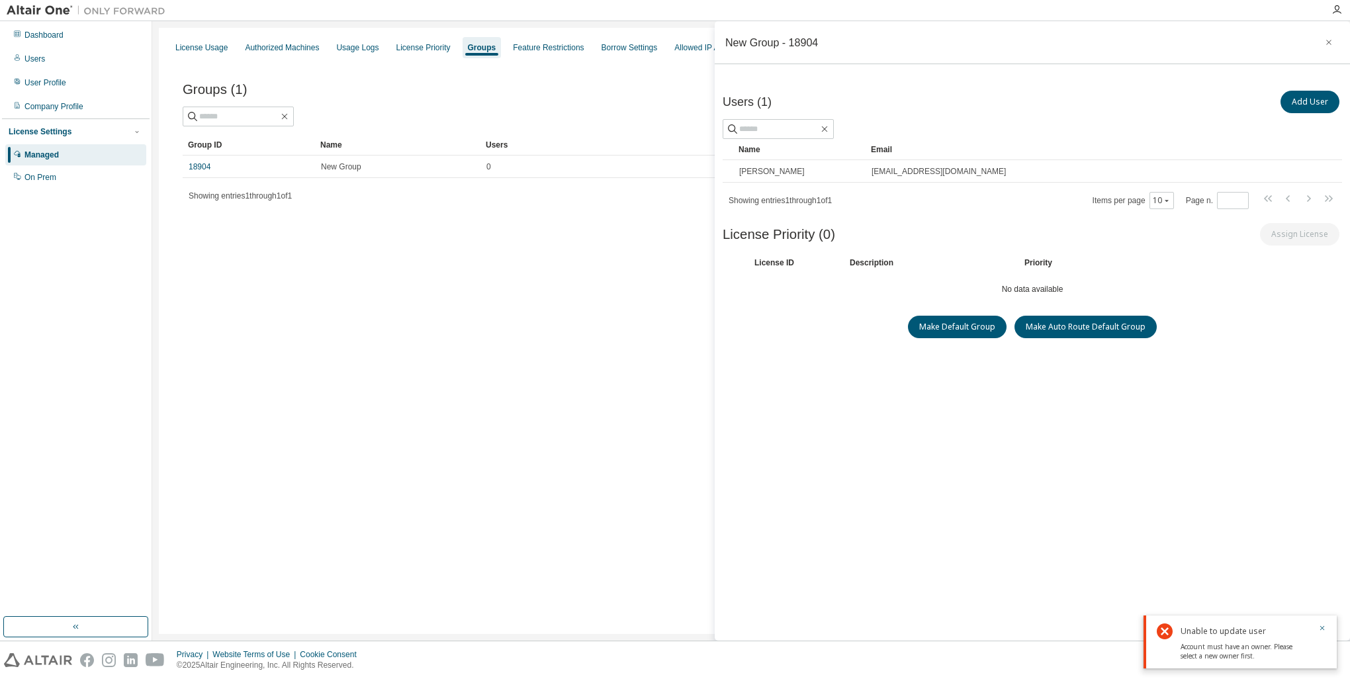
drag, startPoint x: 1096, startPoint y: 462, endPoint x: 1096, endPoint y: 455, distance: 7.3
click at [1096, 462] on div "Users (1) Add User Clear Load Save Save As Field Operator Value Select filter S…" at bounding box center [1033, 360] width 620 height 544
click at [459, 330] on div "License Usage Authorized Machines Usage Logs License Priority Groups Feature Re…" at bounding box center [751, 331] width 1185 height 606
click at [53, 181] on div "On Prem" at bounding box center [40, 177] width 32 height 11
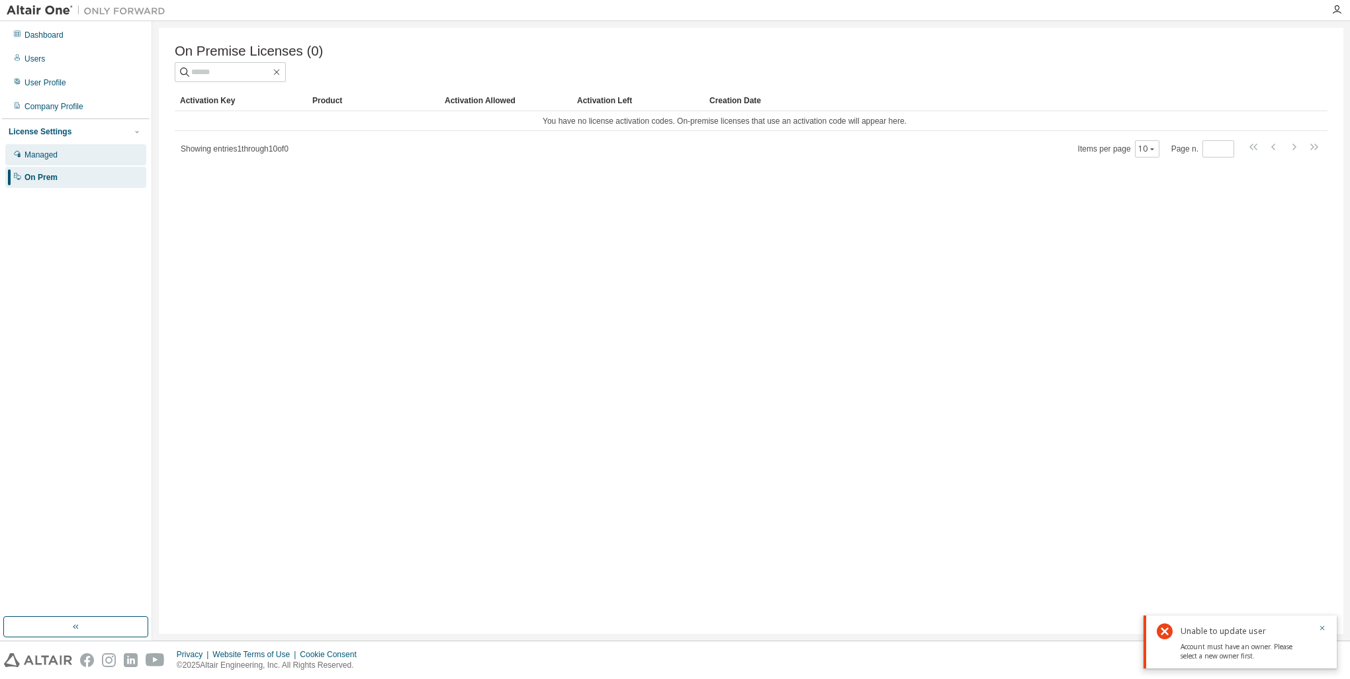
click at [53, 159] on div "Managed" at bounding box center [40, 155] width 33 height 11
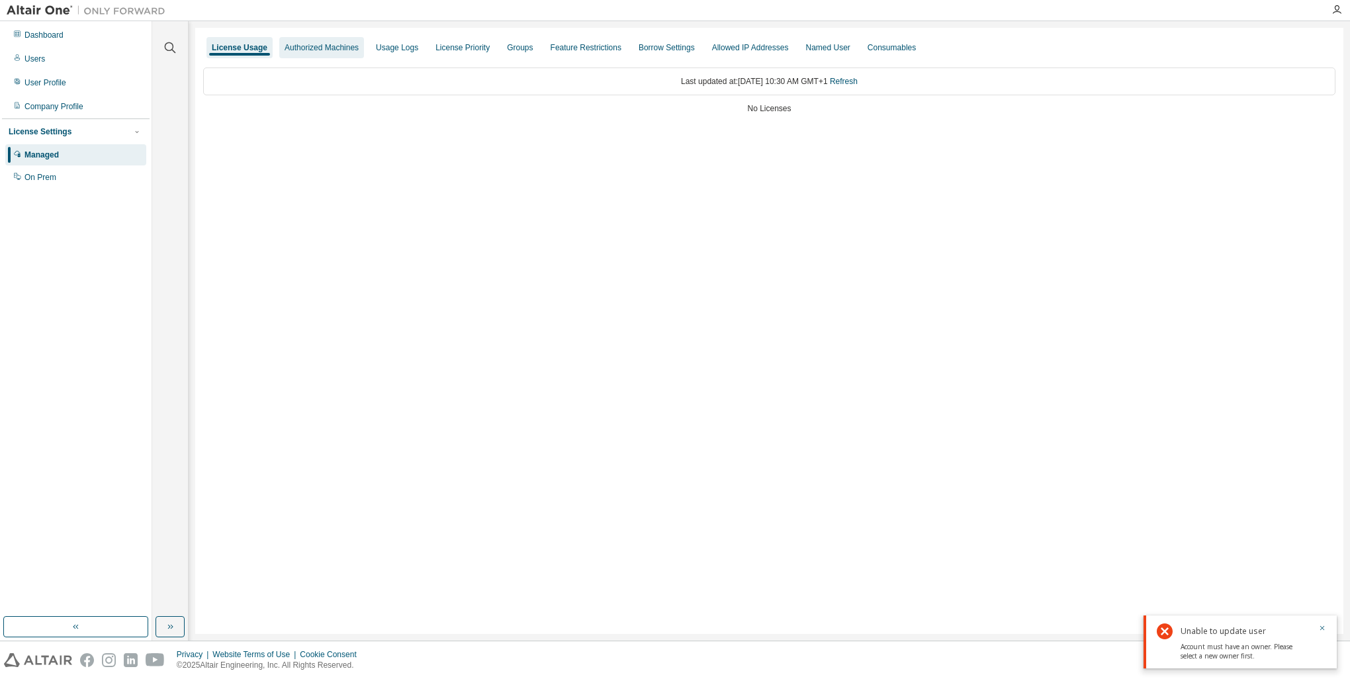
click at [336, 52] on div "Authorized Machines" at bounding box center [322, 47] width 74 height 11
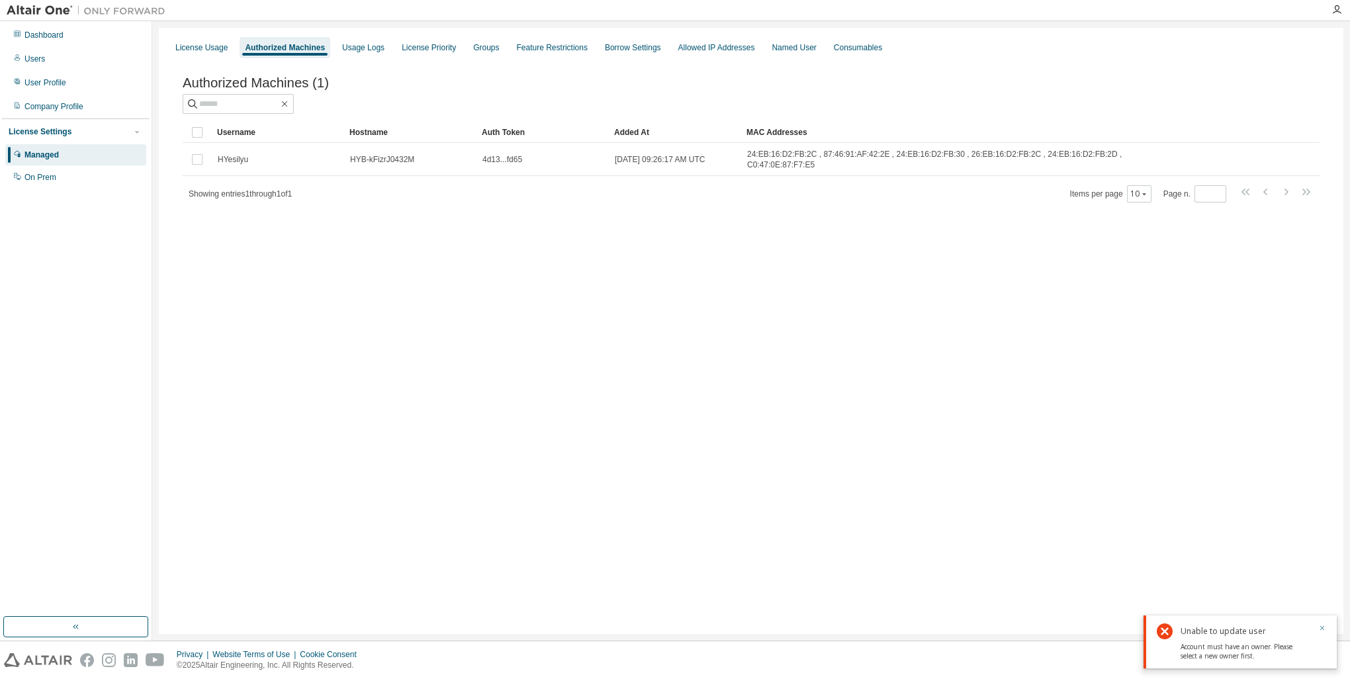
click at [1324, 628] on icon "button" at bounding box center [1323, 628] width 8 height 8
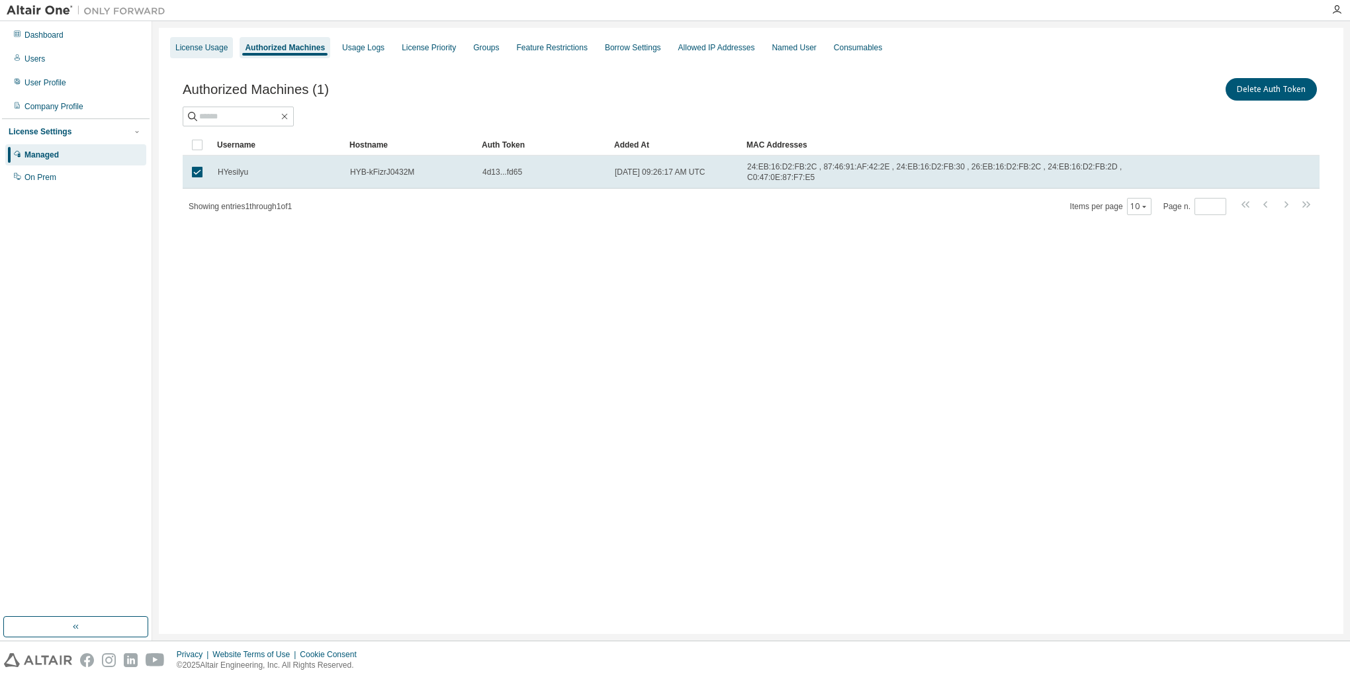
click at [199, 54] on div "License Usage" at bounding box center [201, 47] width 63 height 21
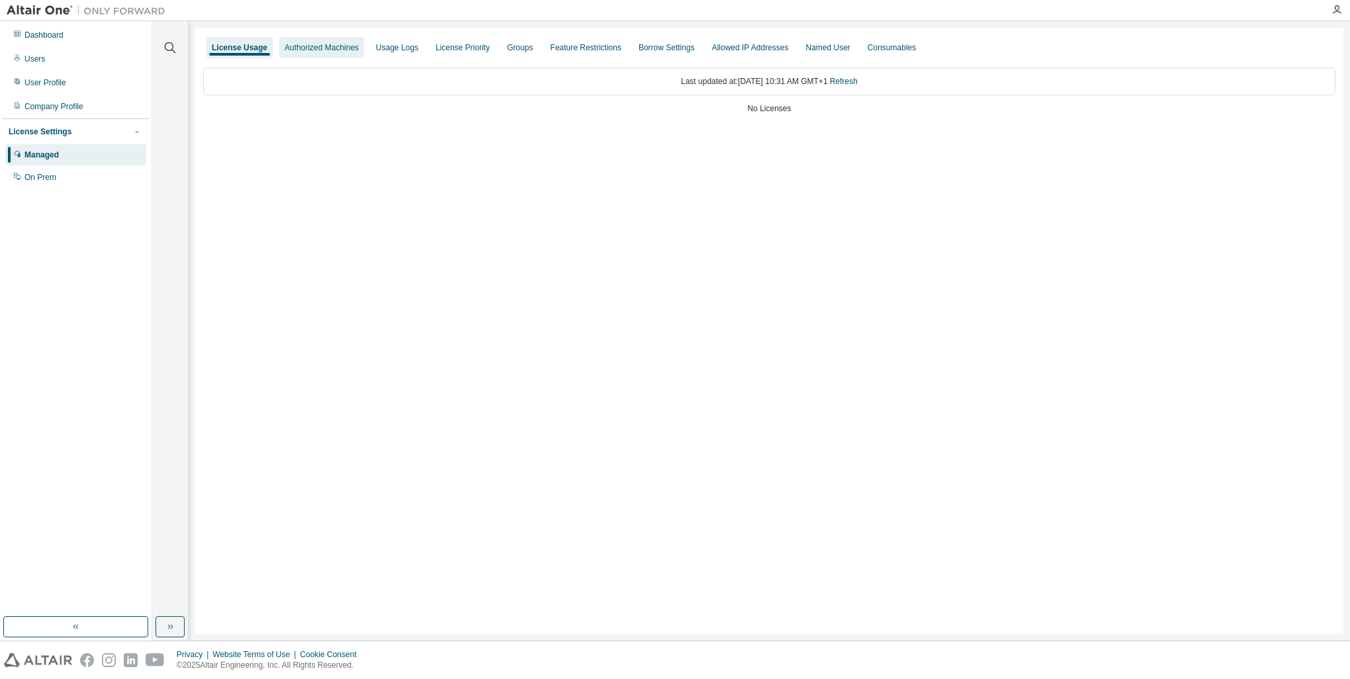
click at [331, 46] on div "Authorized Machines" at bounding box center [322, 47] width 74 height 11
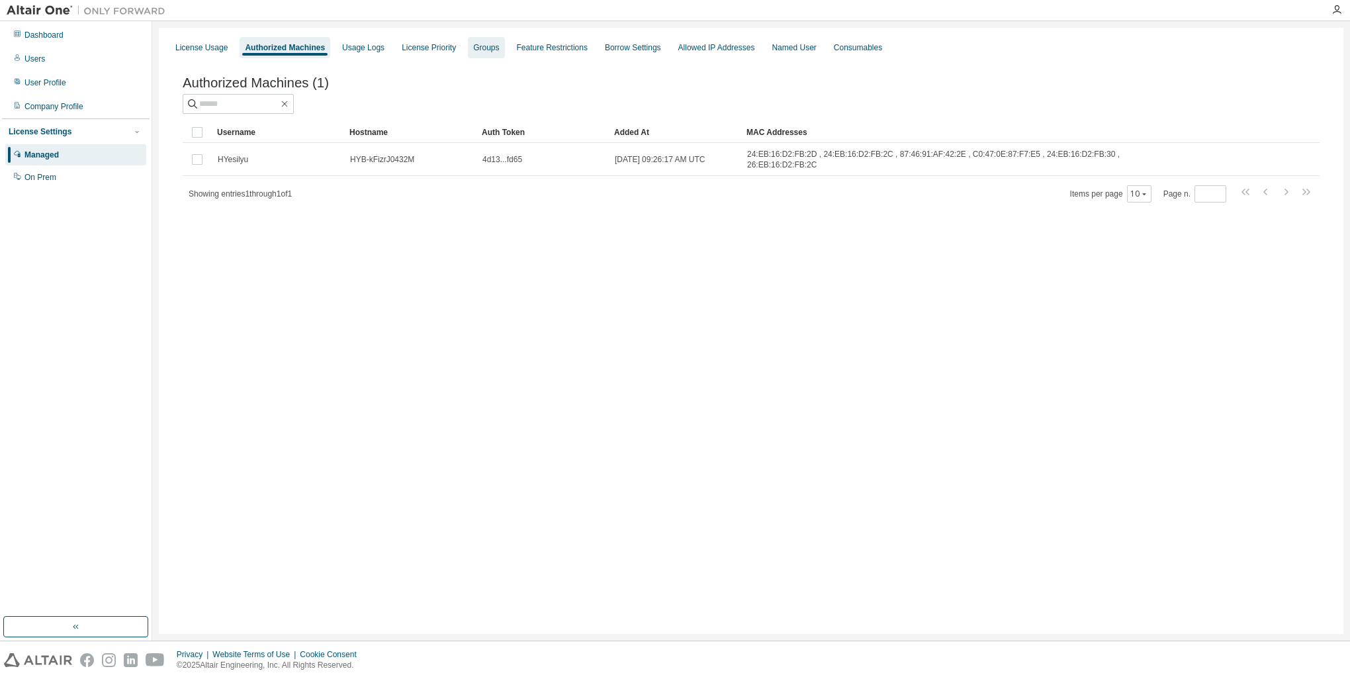
click at [475, 49] on div "Groups" at bounding box center [486, 47] width 26 height 11
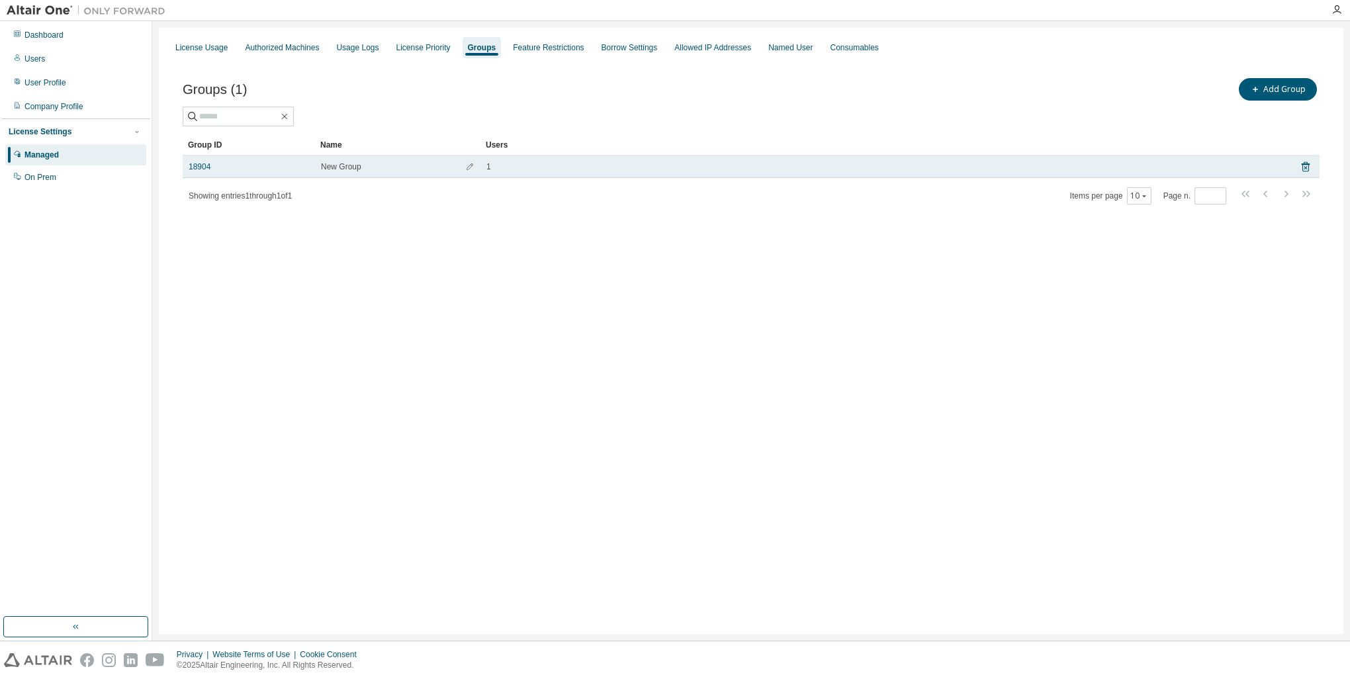
click at [211, 169] on div "18904" at bounding box center [249, 167] width 120 height 11
click at [205, 168] on link "18904" at bounding box center [200, 167] width 22 height 11
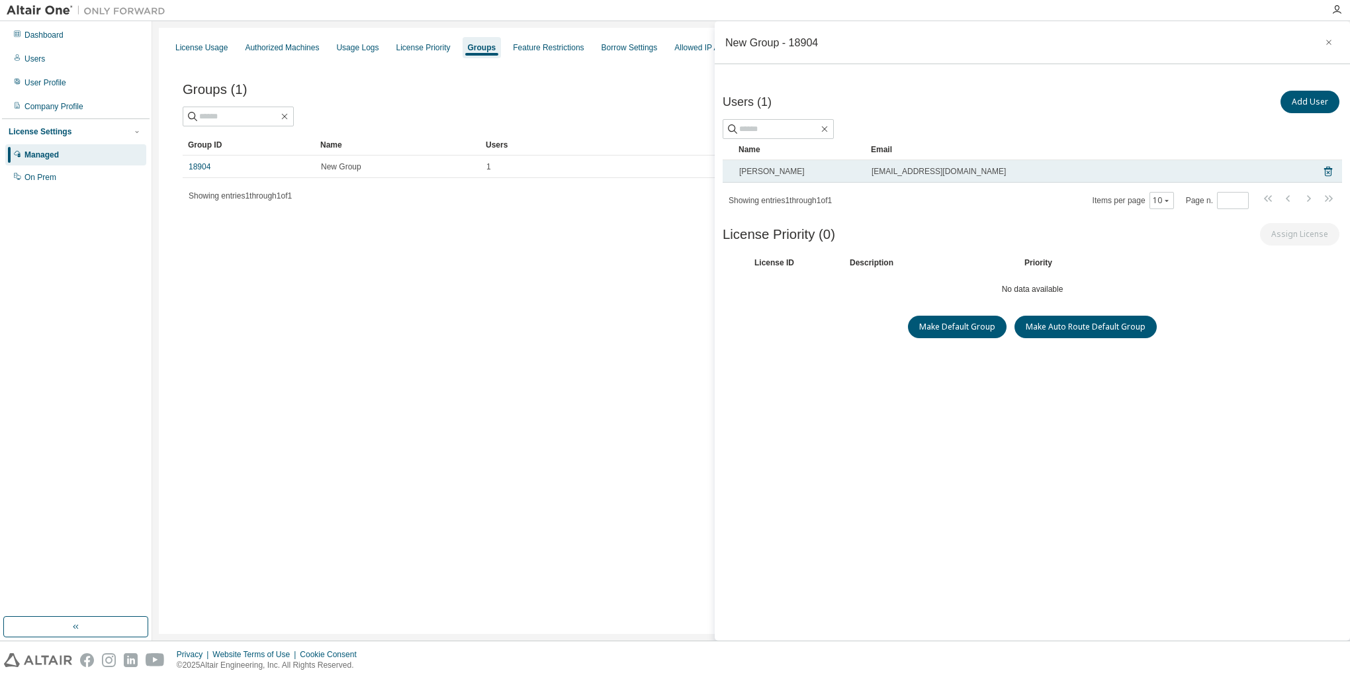
click at [891, 176] on td "[EMAIL_ADDRESS][DOMAIN_NAME]" at bounding box center [1093, 171] width 455 height 23
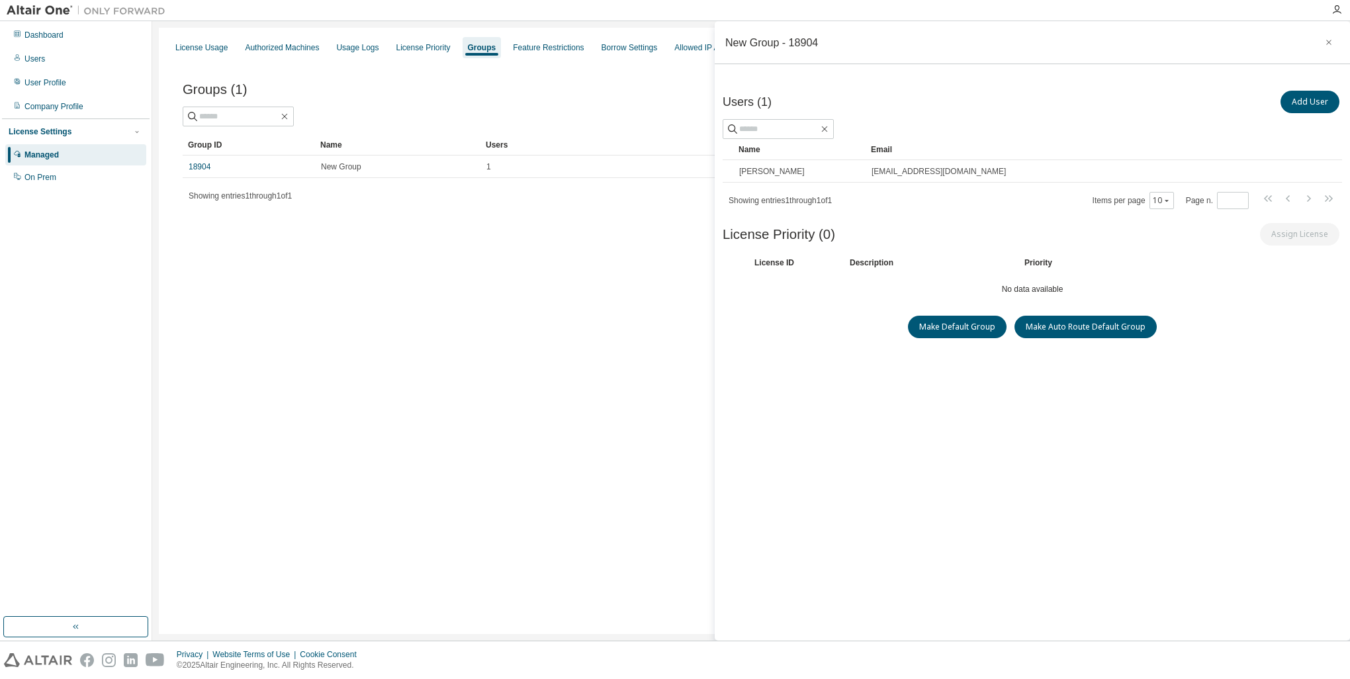
click at [274, 237] on div "Groups (1) Add Group Clear Load Save Save As Field Operator Value Select filter…" at bounding box center [751, 150] width 1169 height 180
click at [1327, 40] on icon "button" at bounding box center [1329, 42] width 9 height 11
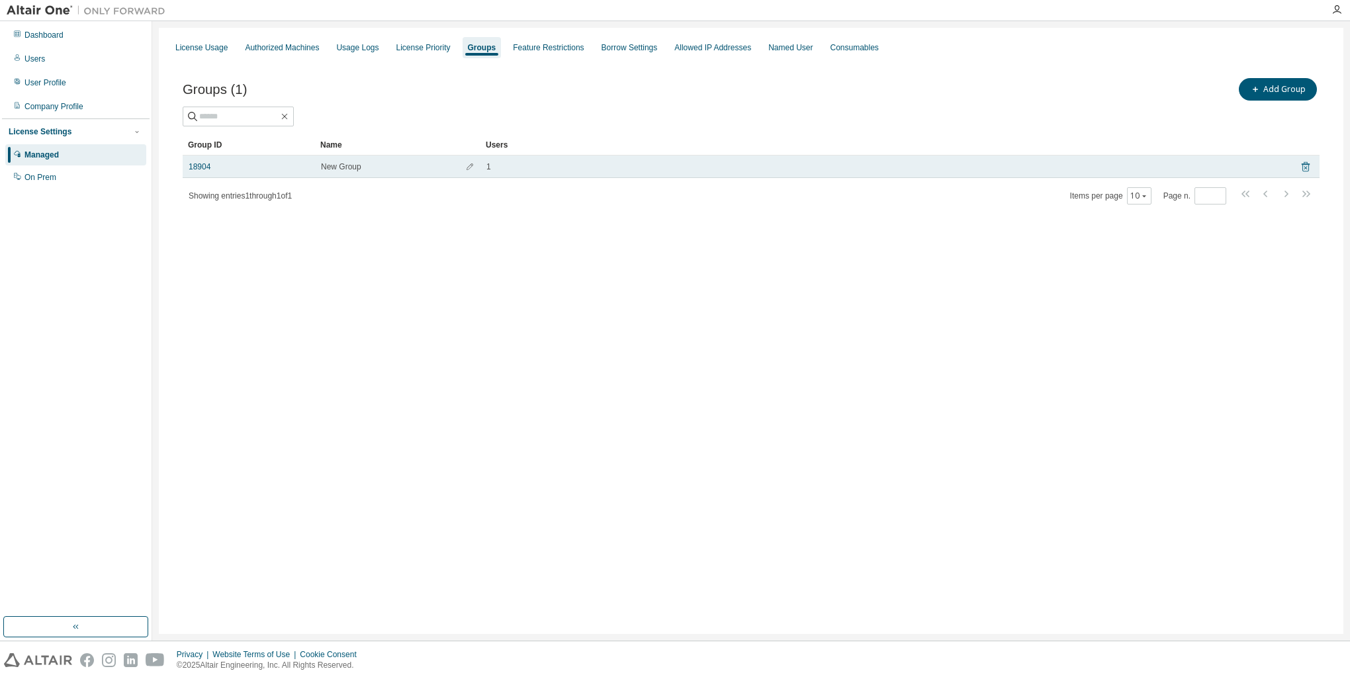
click at [1306, 168] on icon at bounding box center [1305, 167] width 3 height 3
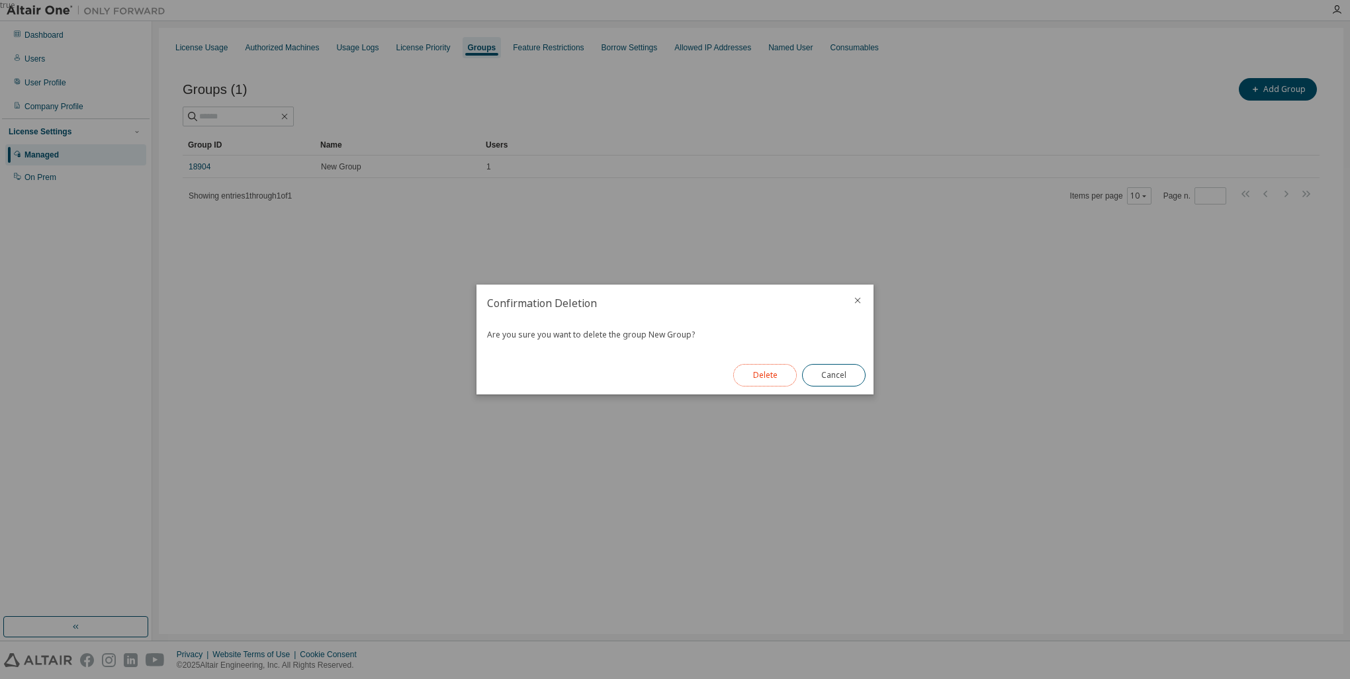
click at [769, 385] on button "Delete" at bounding box center [765, 375] width 64 height 23
click at [842, 383] on button "Close" at bounding box center [834, 375] width 64 height 23
